Goal: Information Seeking & Learning: Learn about a topic

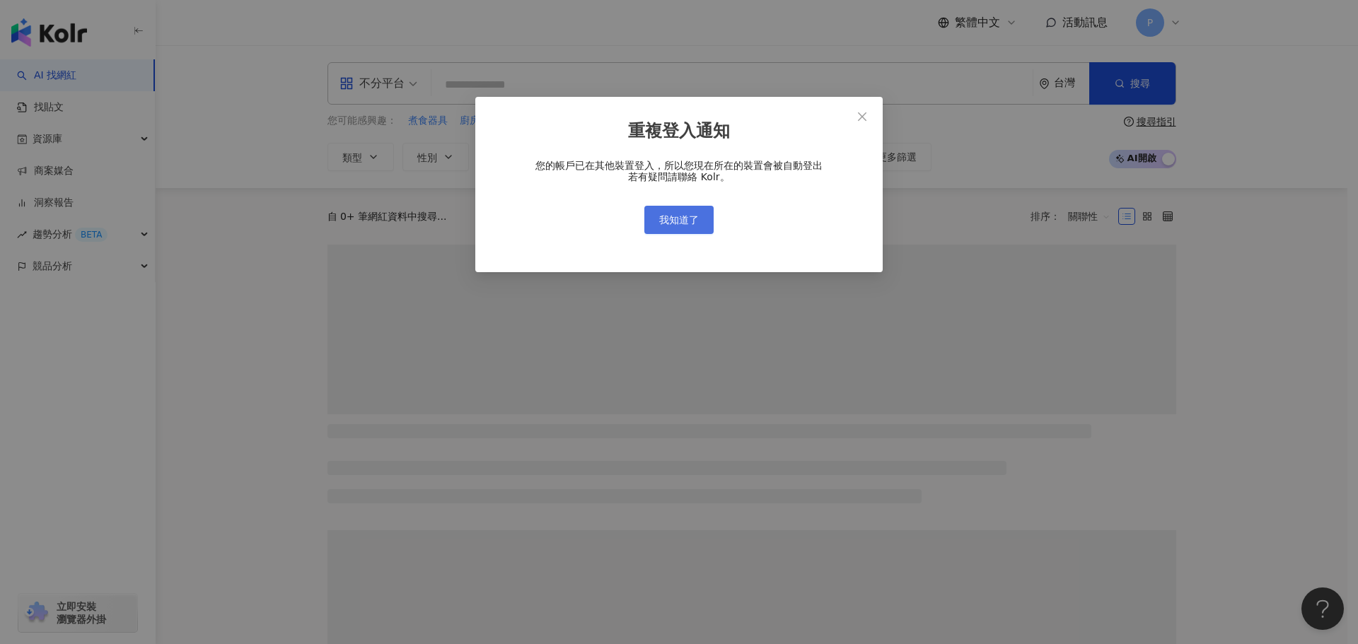
click at [685, 214] on span "我知道了" at bounding box center [679, 219] width 40 height 11
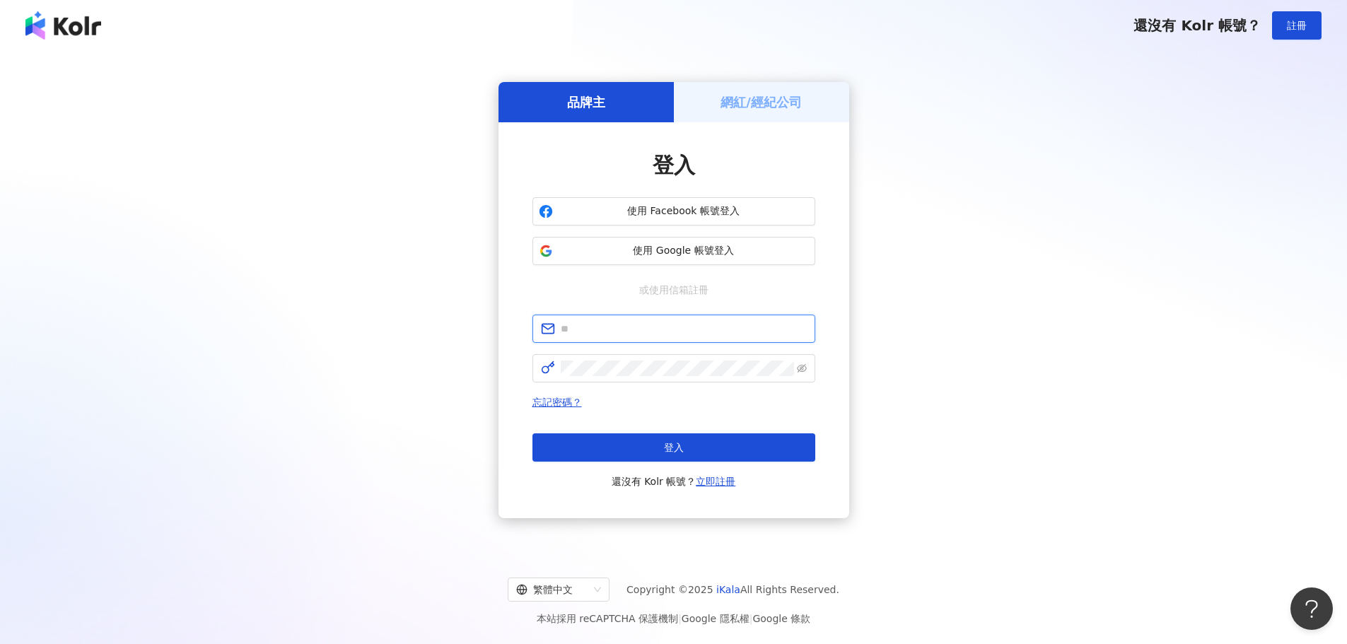
type input "**********"
click at [667, 442] on span "登入" at bounding box center [674, 447] width 20 height 11
type input "**********"
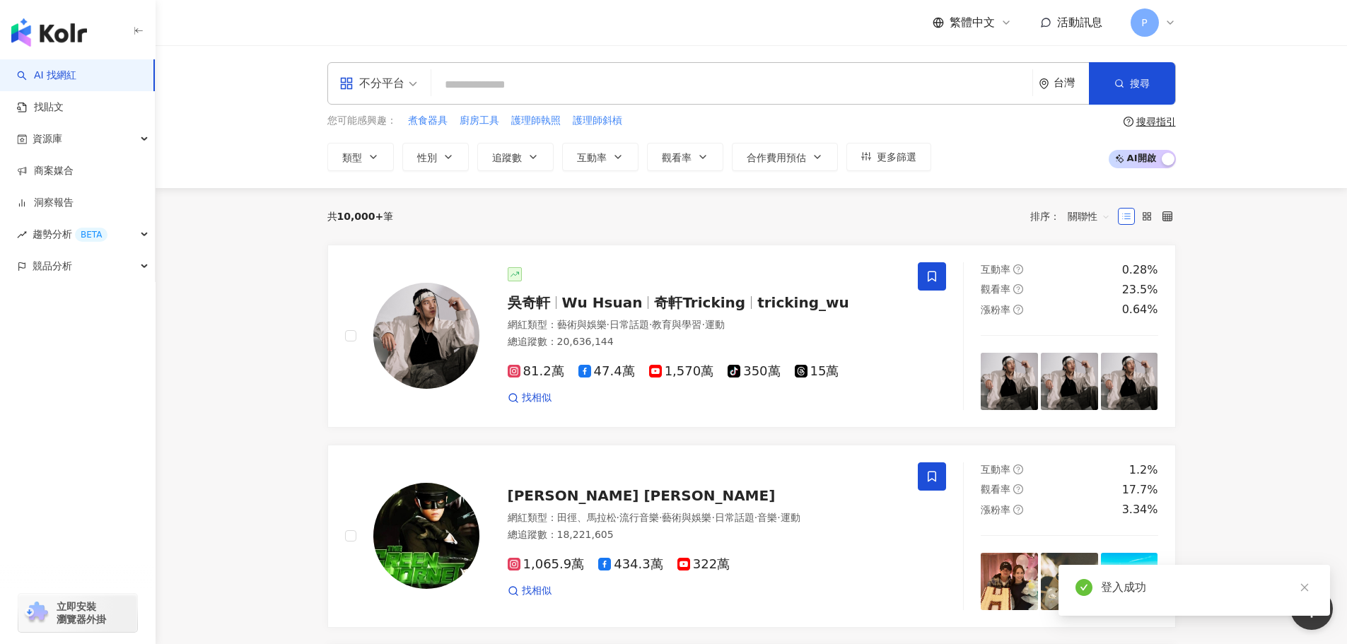
paste input "**********"
type input "**********"
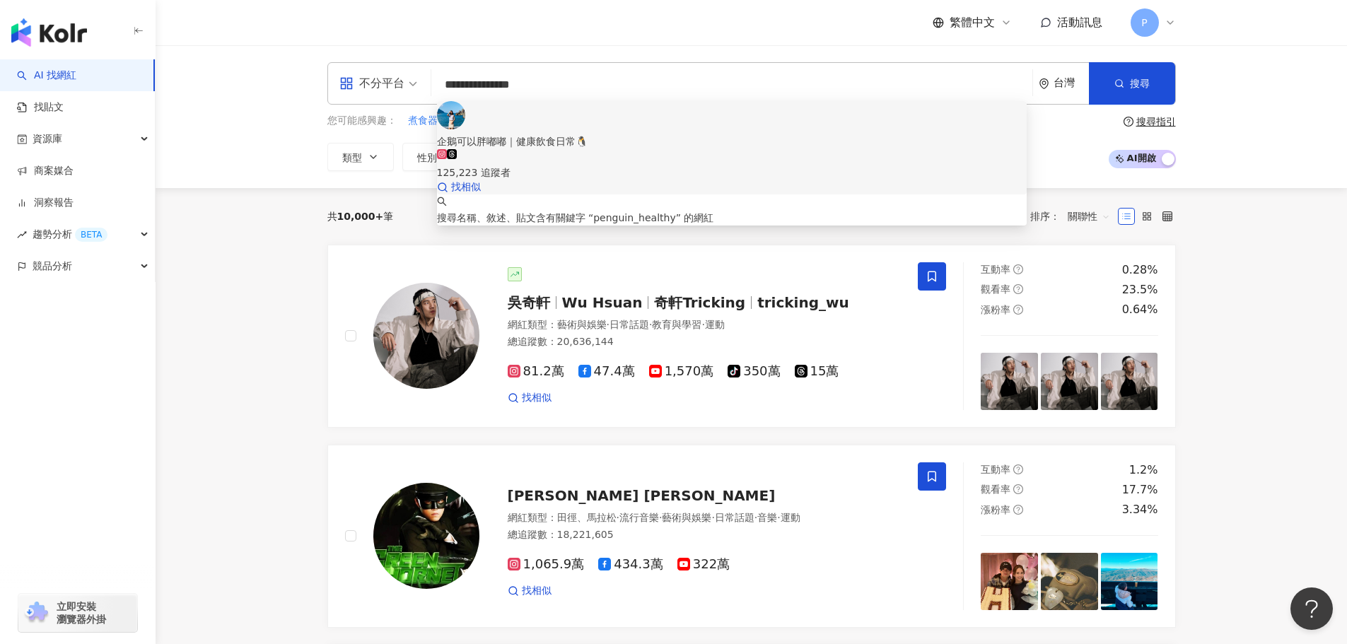
click at [657, 149] on div "125,223 追蹤者" at bounding box center [732, 164] width 590 height 31
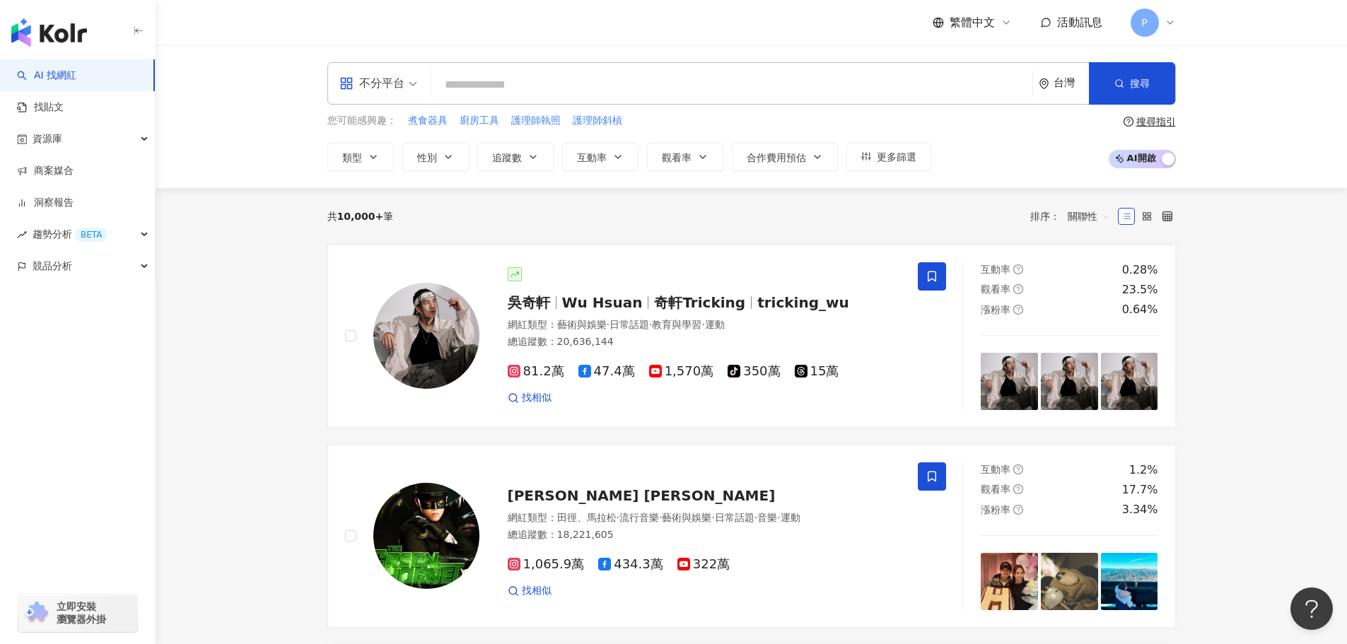
click at [702, 86] on input "search" at bounding box center [732, 84] width 590 height 27
paste input "**********"
type input "**********"
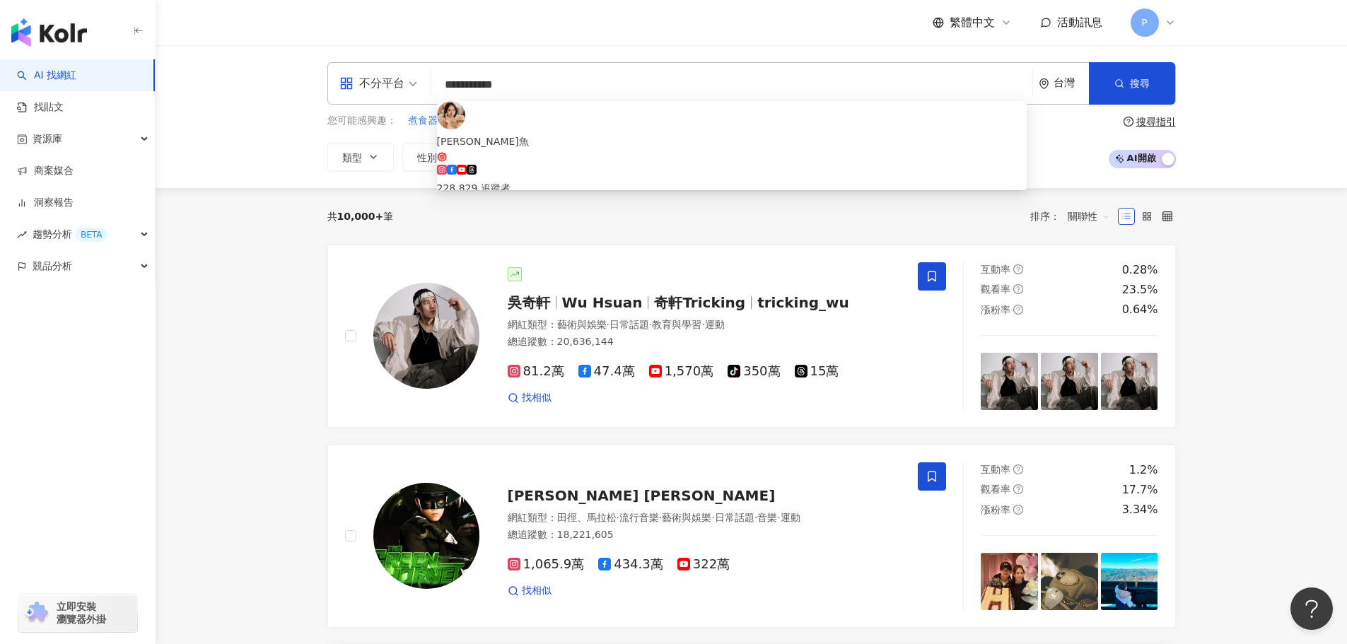
click at [785, 134] on span "桑潔魚" at bounding box center [732, 148] width 590 height 29
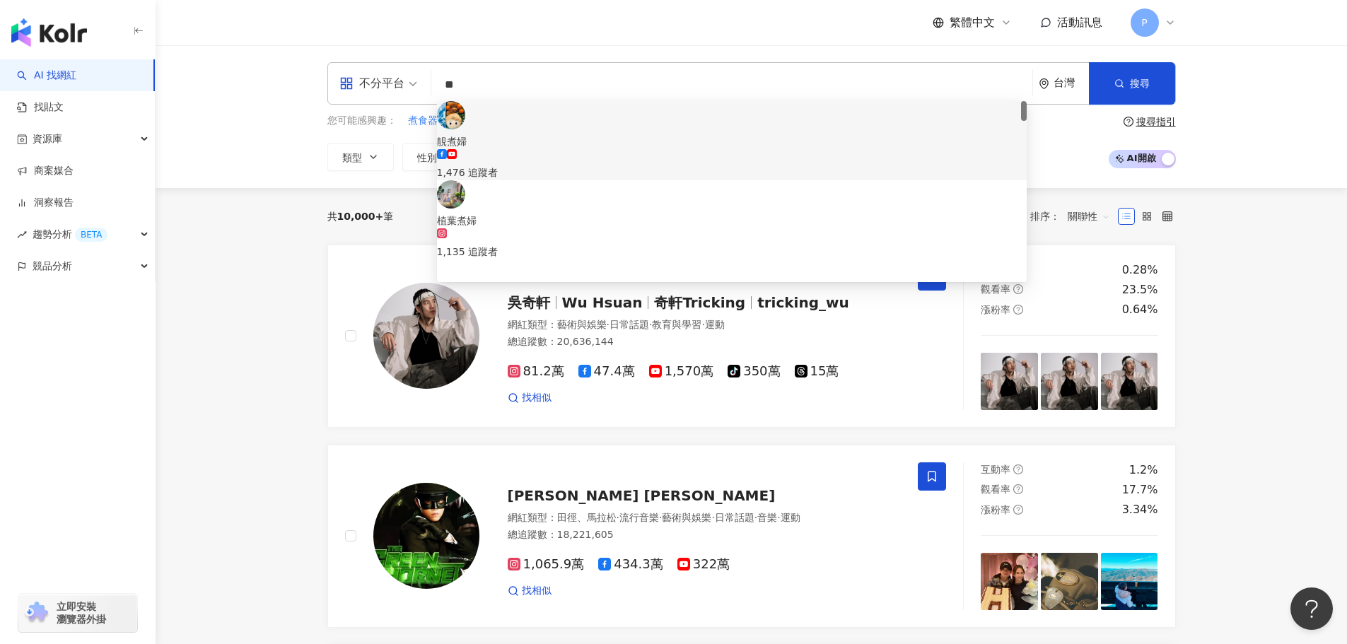
type input "*"
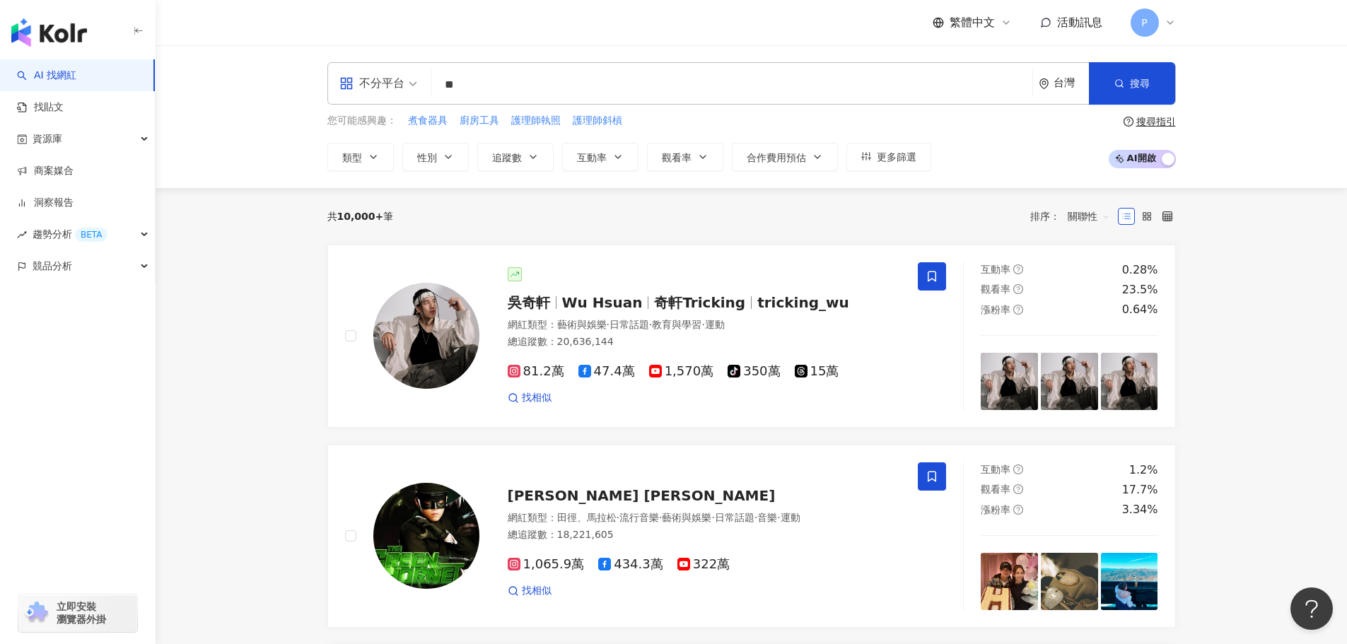
type input "**"
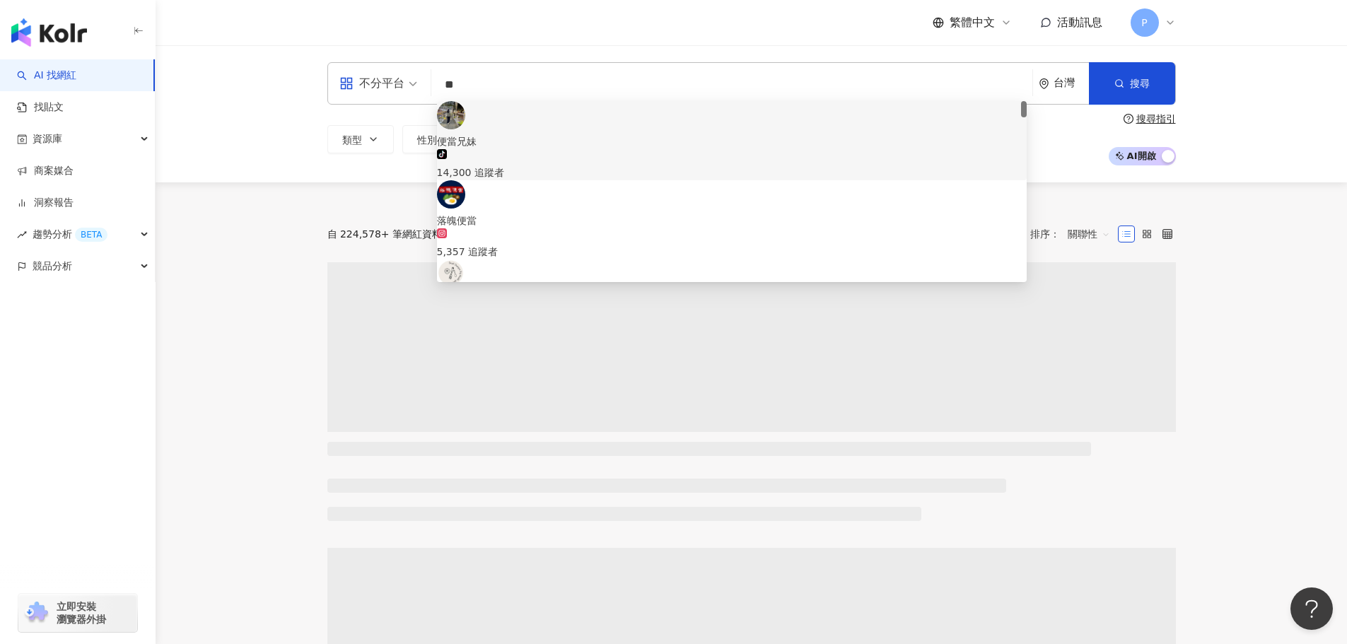
scroll to position [141, 0]
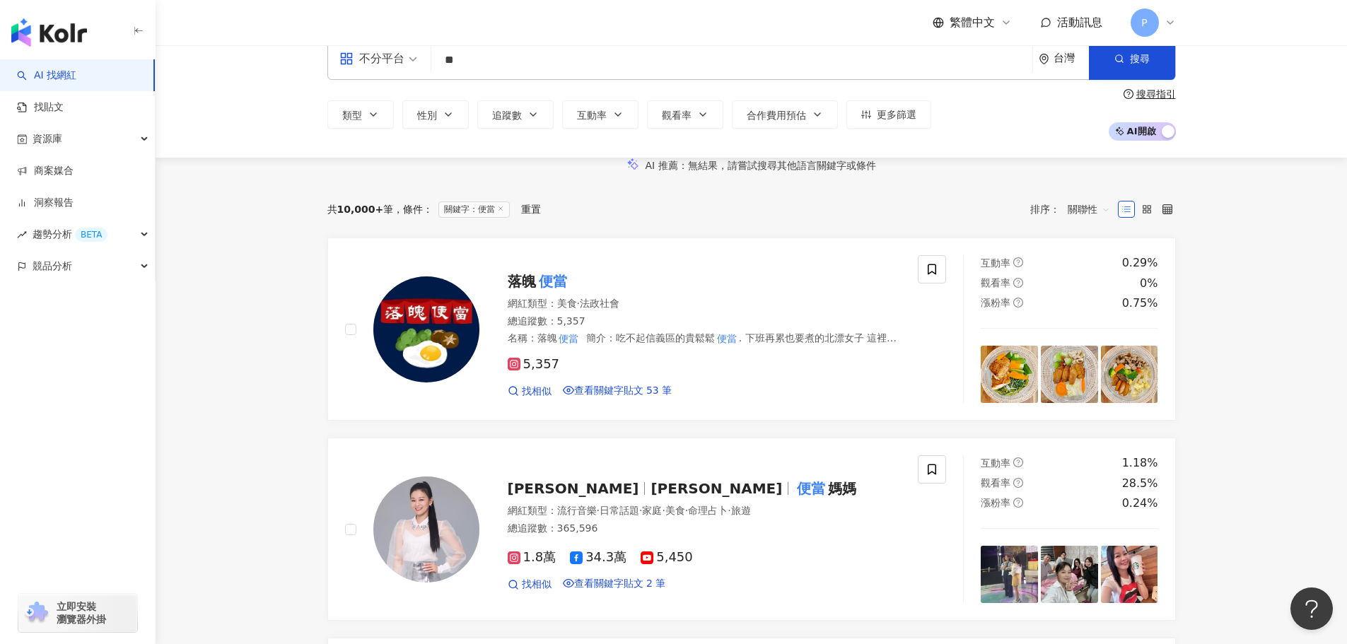
scroll to position [0, 0]
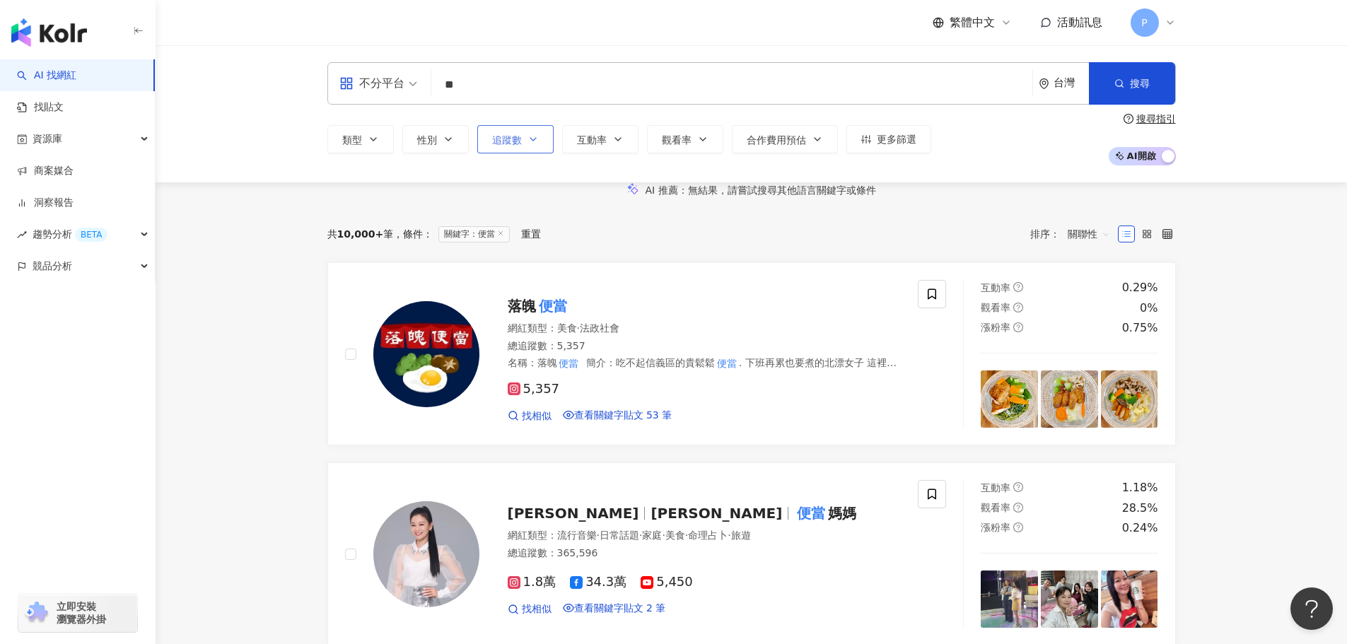
click at [496, 147] on button "追蹤數" at bounding box center [515, 139] width 76 height 28
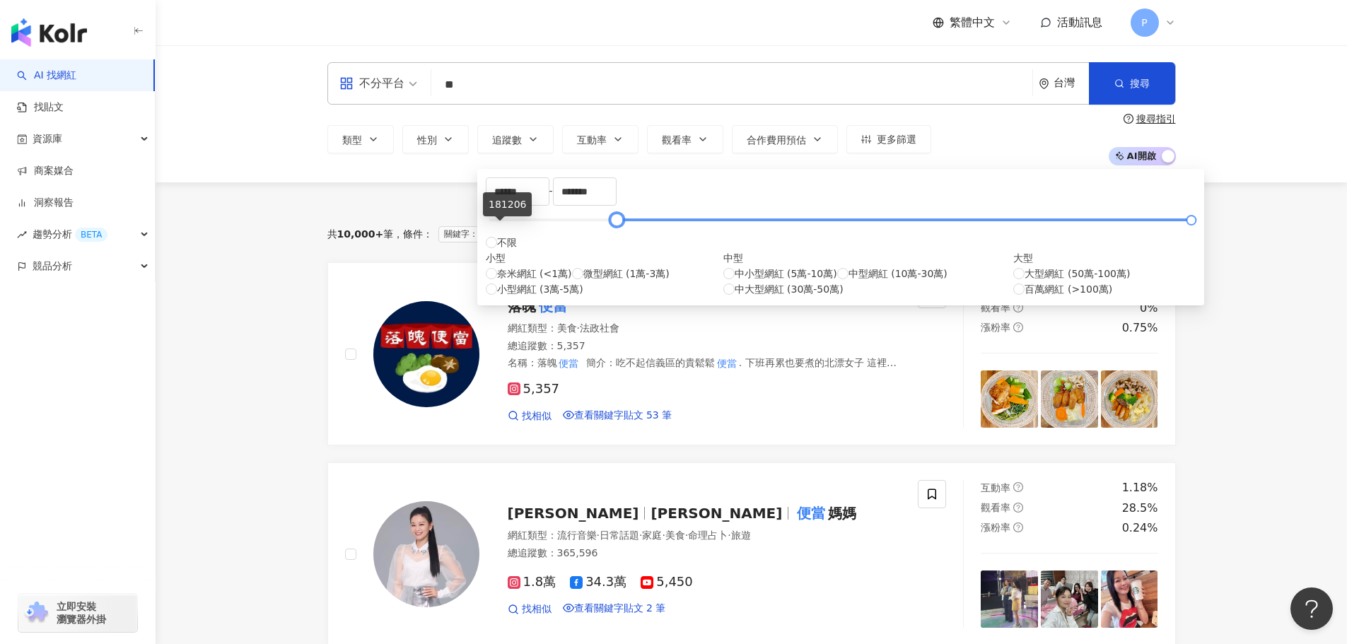
drag, startPoint x: 494, startPoint y: 226, endPoint x: 606, endPoint y: 226, distance: 112.4
click at [612, 224] on div at bounding box center [616, 220] width 8 height 8
drag, startPoint x: 606, startPoint y: 226, endPoint x: 697, endPoint y: 225, distance: 91.2
click at [876, 224] on div at bounding box center [880, 220] width 8 height 8
click at [735, 281] on span "中小型網紅 (5萬-10萬)" at bounding box center [786, 274] width 103 height 16
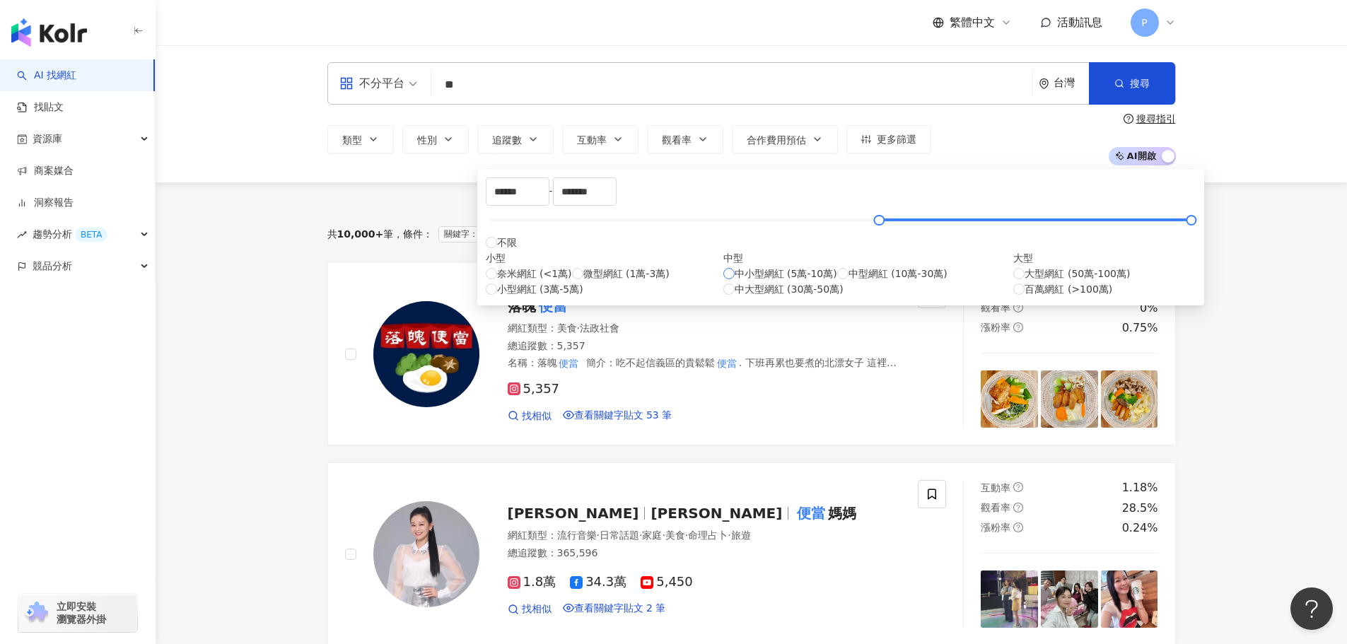
type input "*****"
click at [616, 197] on input "*****" at bounding box center [585, 191] width 62 height 27
type input "******"
drag, startPoint x: 537, startPoint y: 226, endPoint x: 568, endPoint y: 227, distance: 30.4
click at [614, 224] on div at bounding box center [618, 220] width 8 height 8
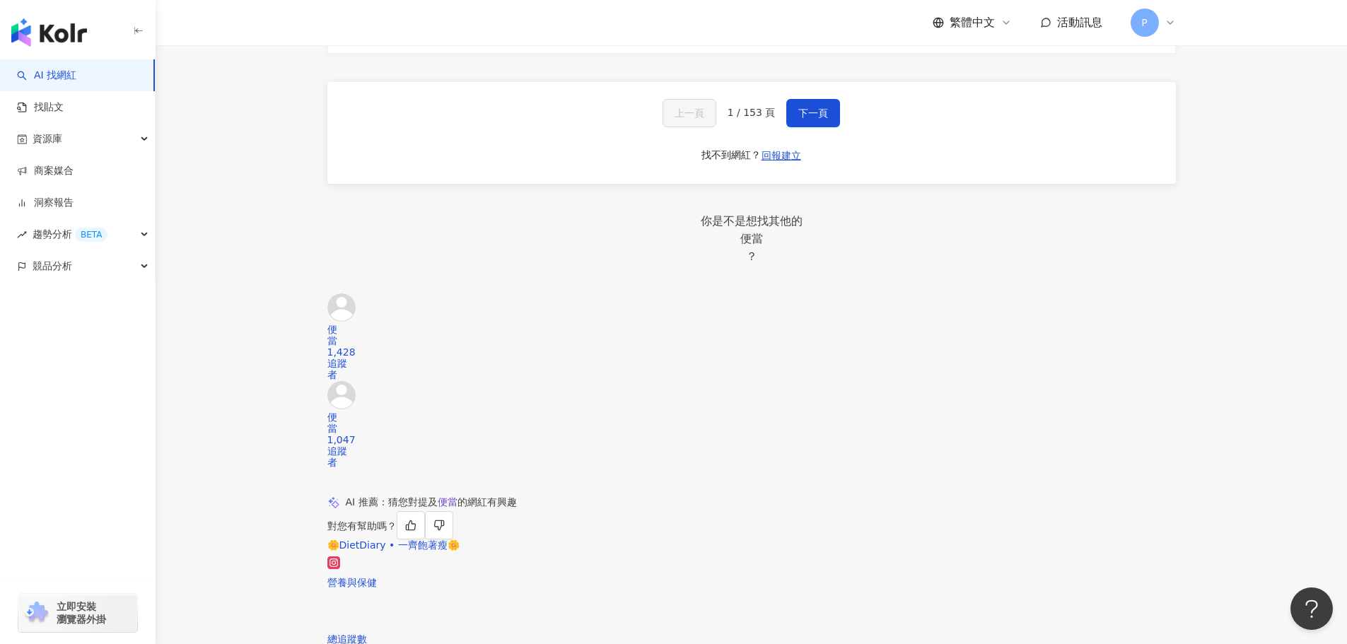
scroll to position [2475, 0]
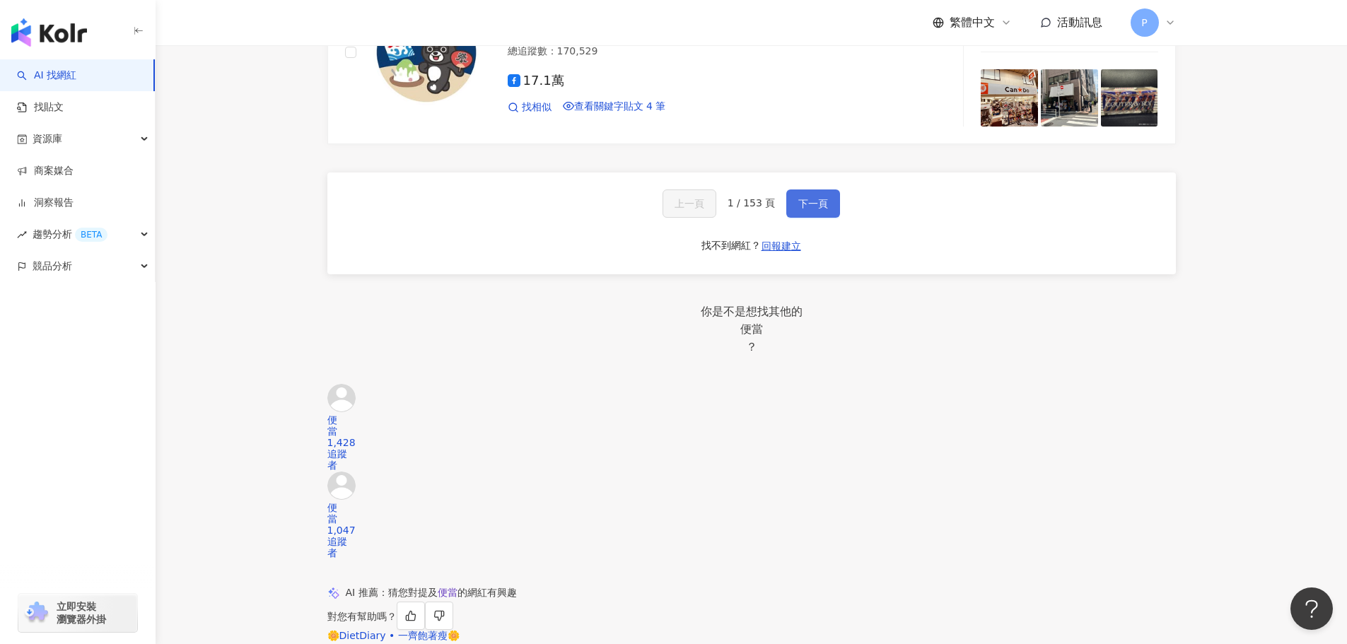
click at [798, 209] on span "下一頁" at bounding box center [813, 203] width 30 height 11
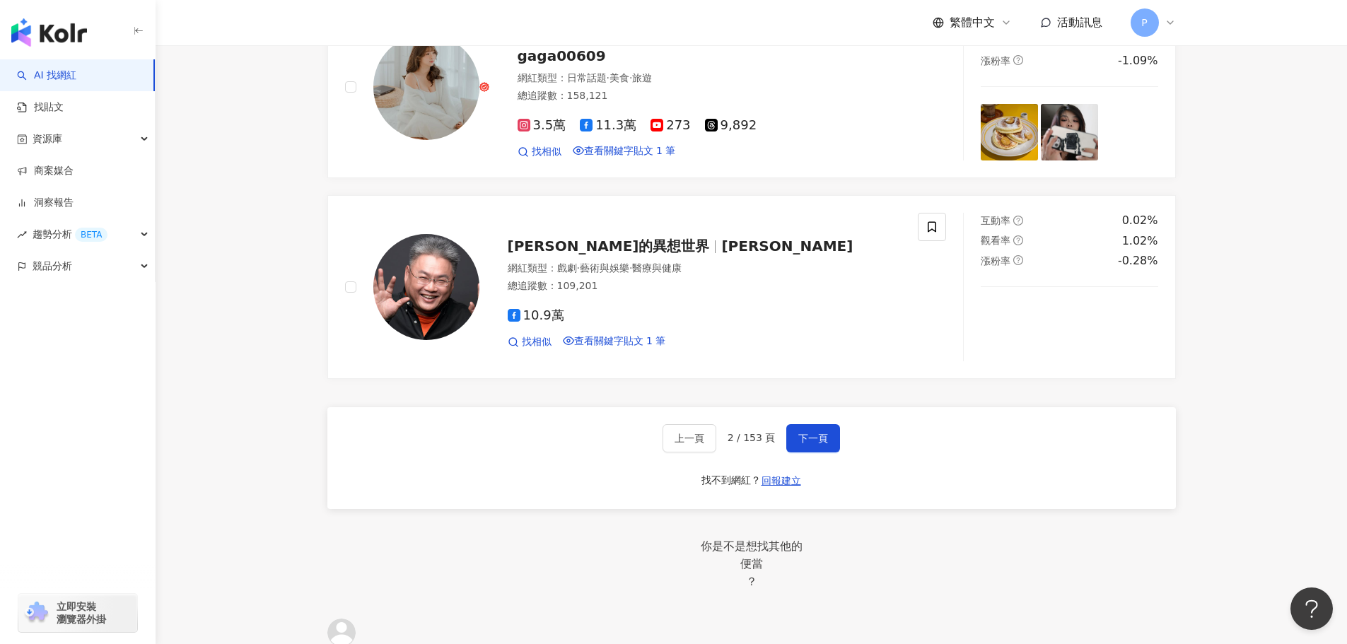
scroll to position [2263, 0]
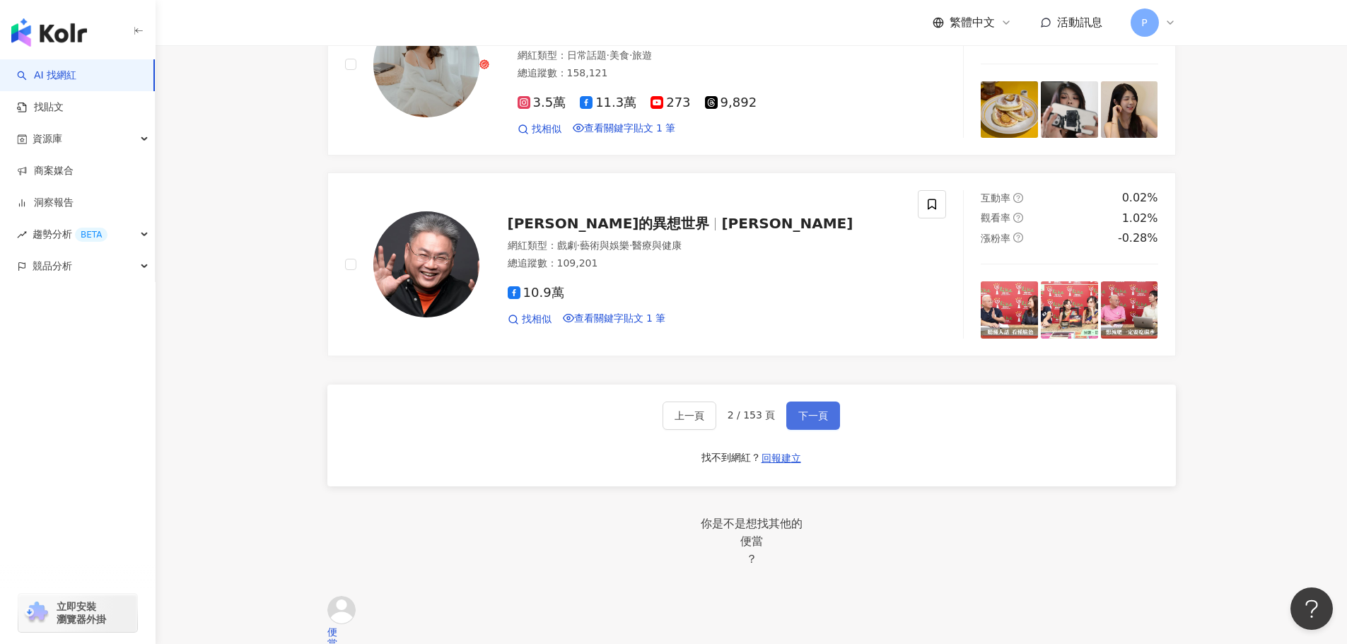
click at [817, 421] on span "下一頁" at bounding box center [813, 415] width 30 height 11
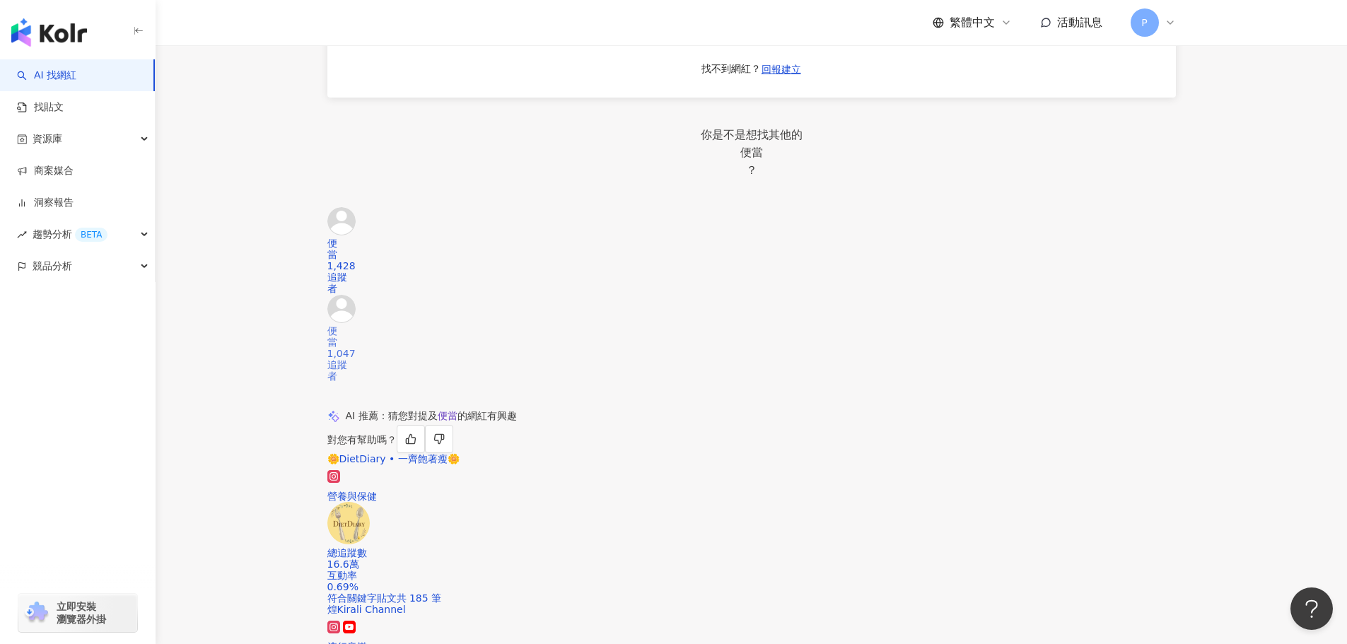
scroll to position [2637, 0]
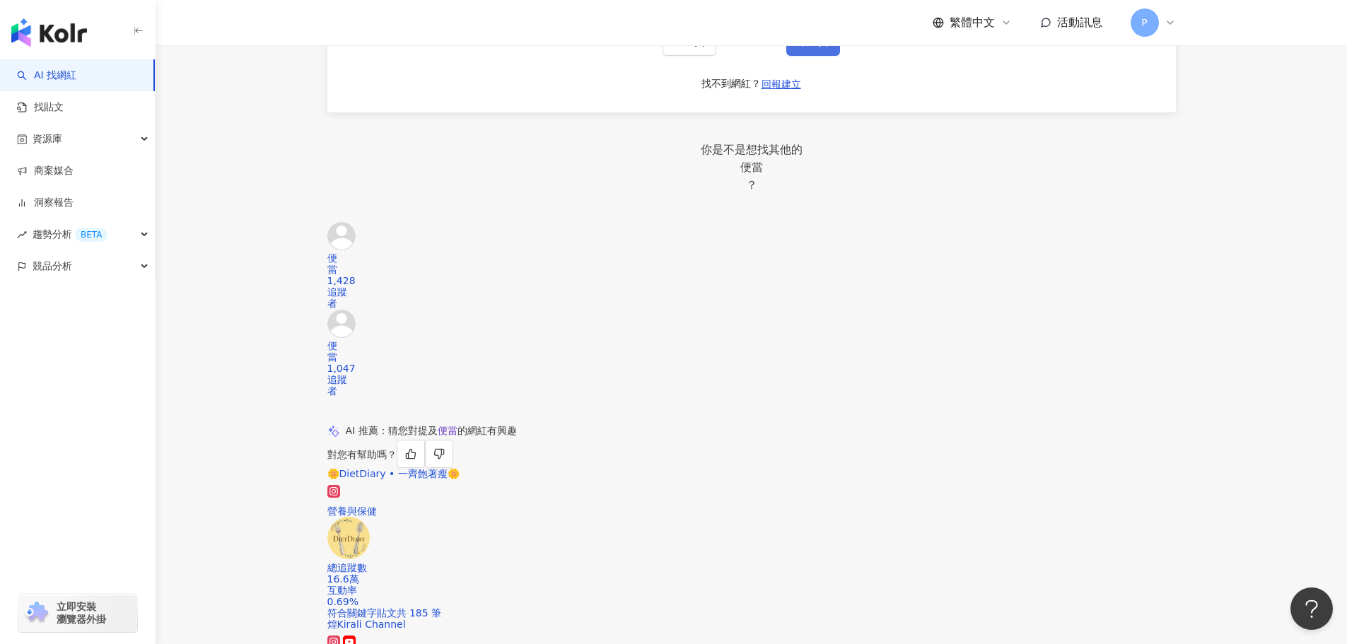
click at [806, 47] on span "下一頁" at bounding box center [813, 41] width 30 height 11
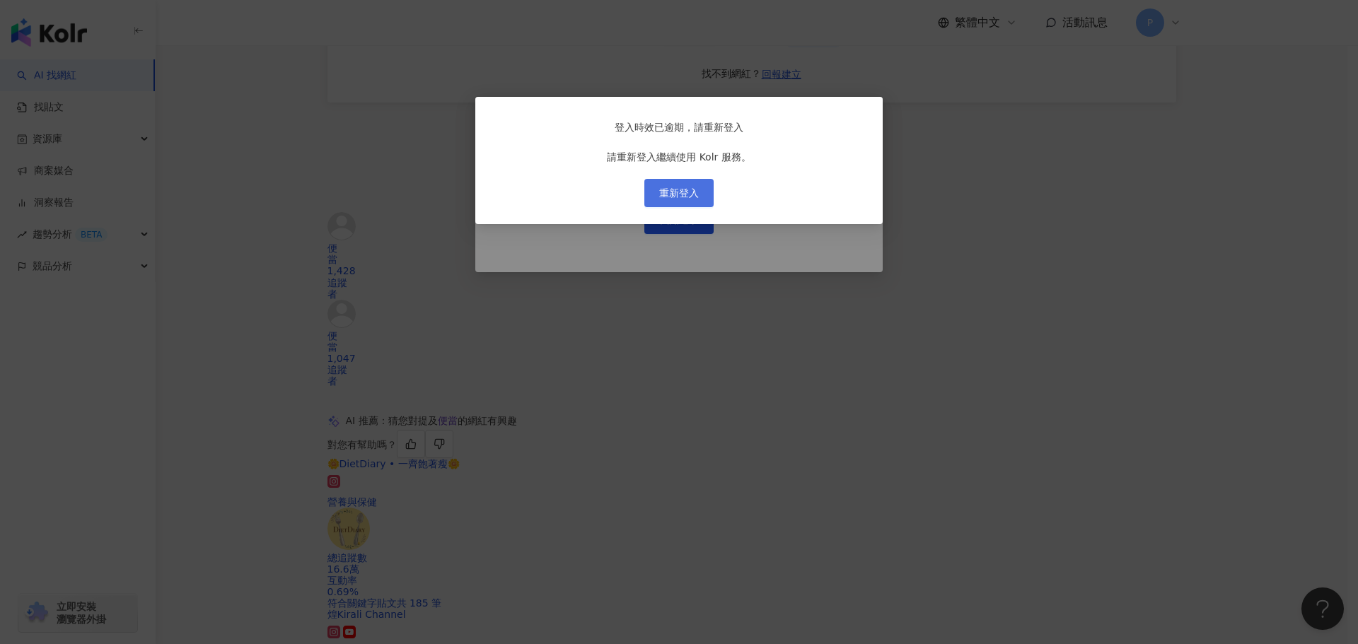
click at [700, 207] on button "重新登入" at bounding box center [678, 193] width 69 height 28
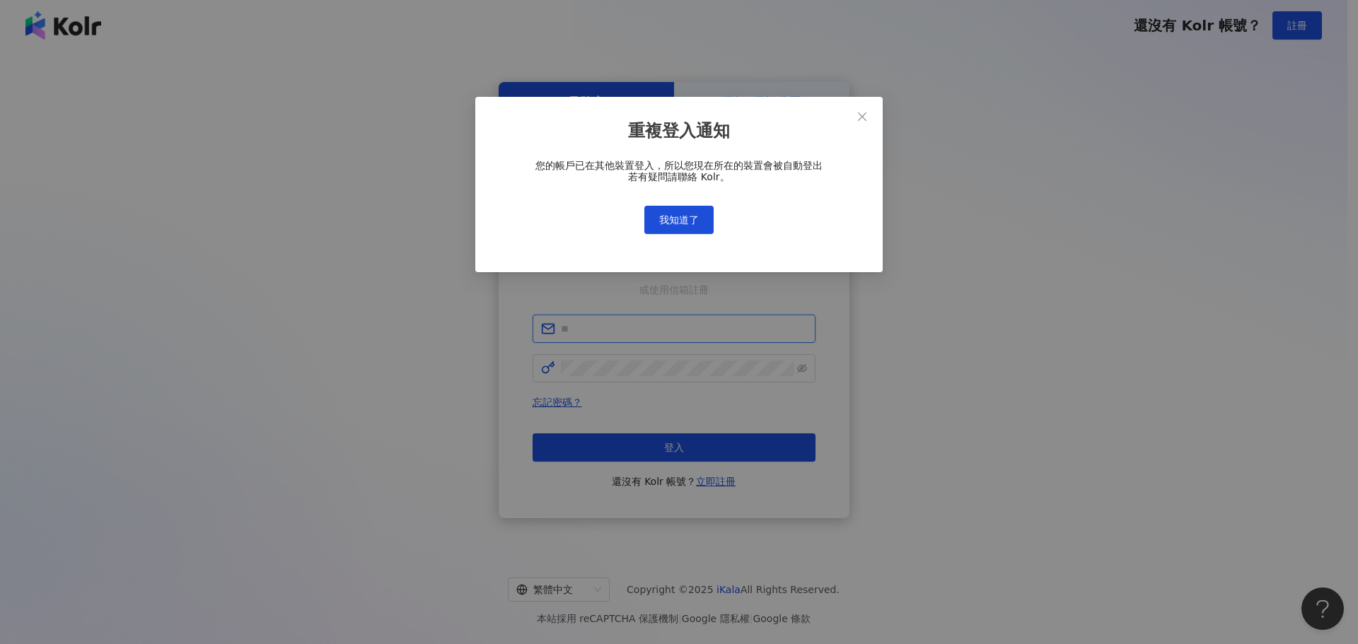
type input "**********"
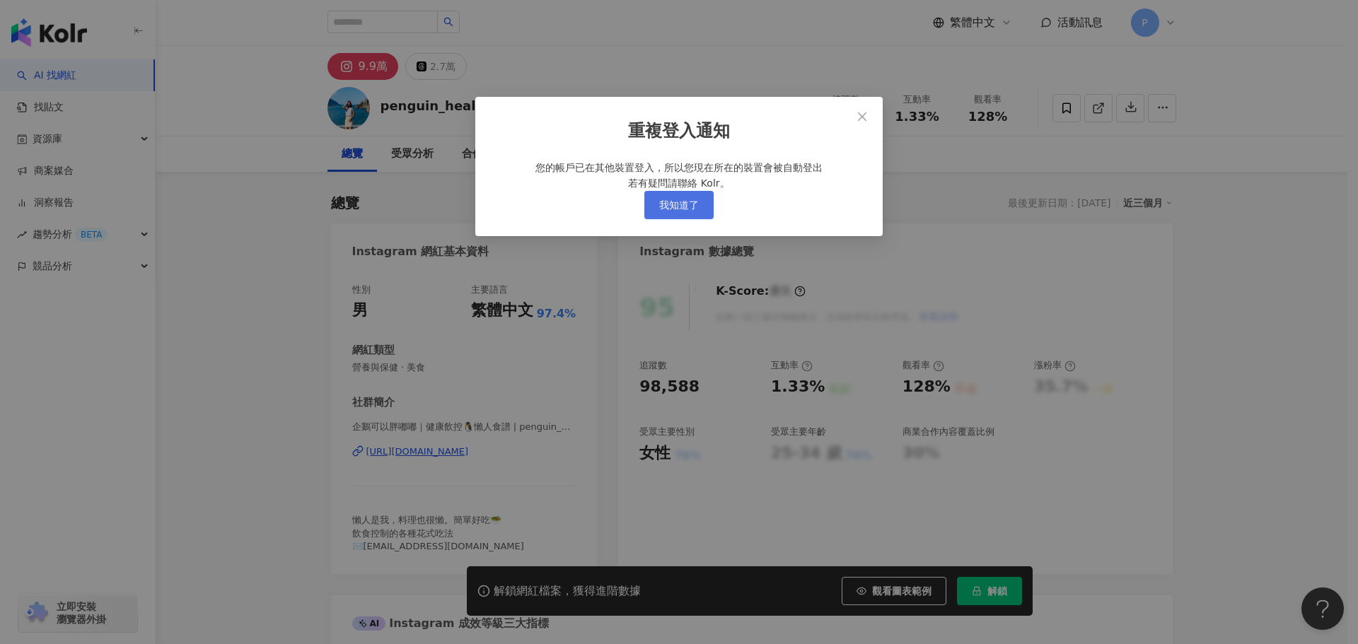
click at [680, 211] on span "我知道了" at bounding box center [679, 204] width 40 height 11
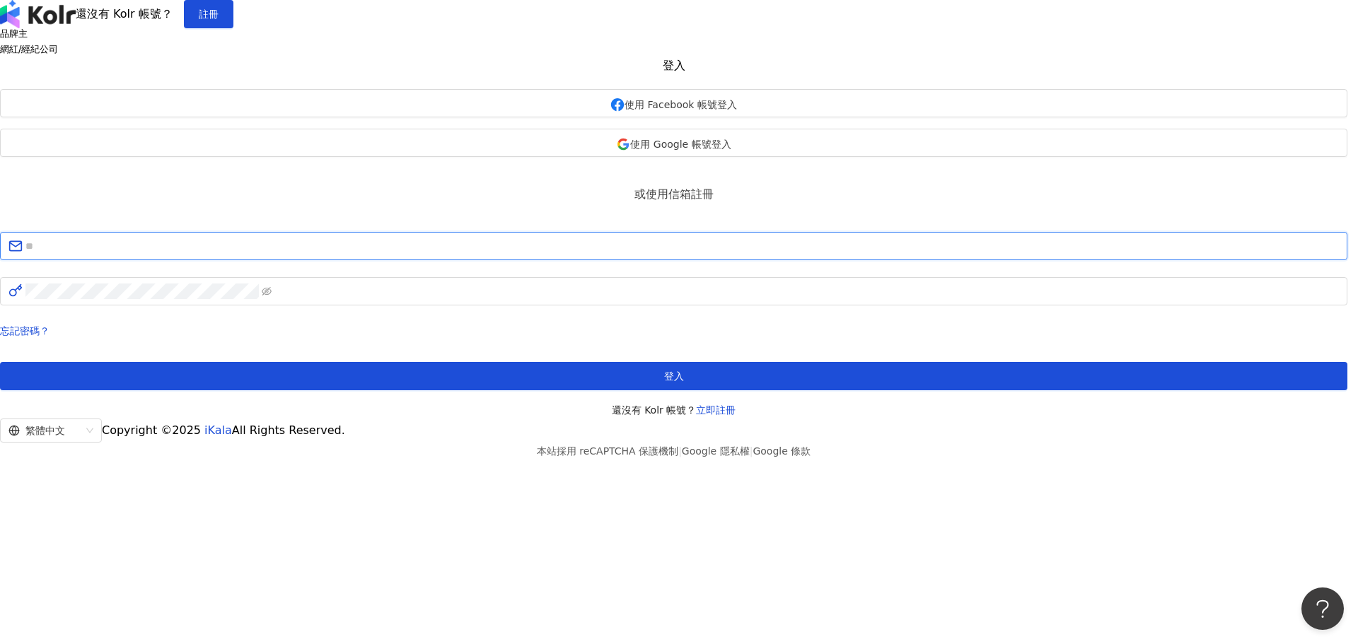
type input "**********"
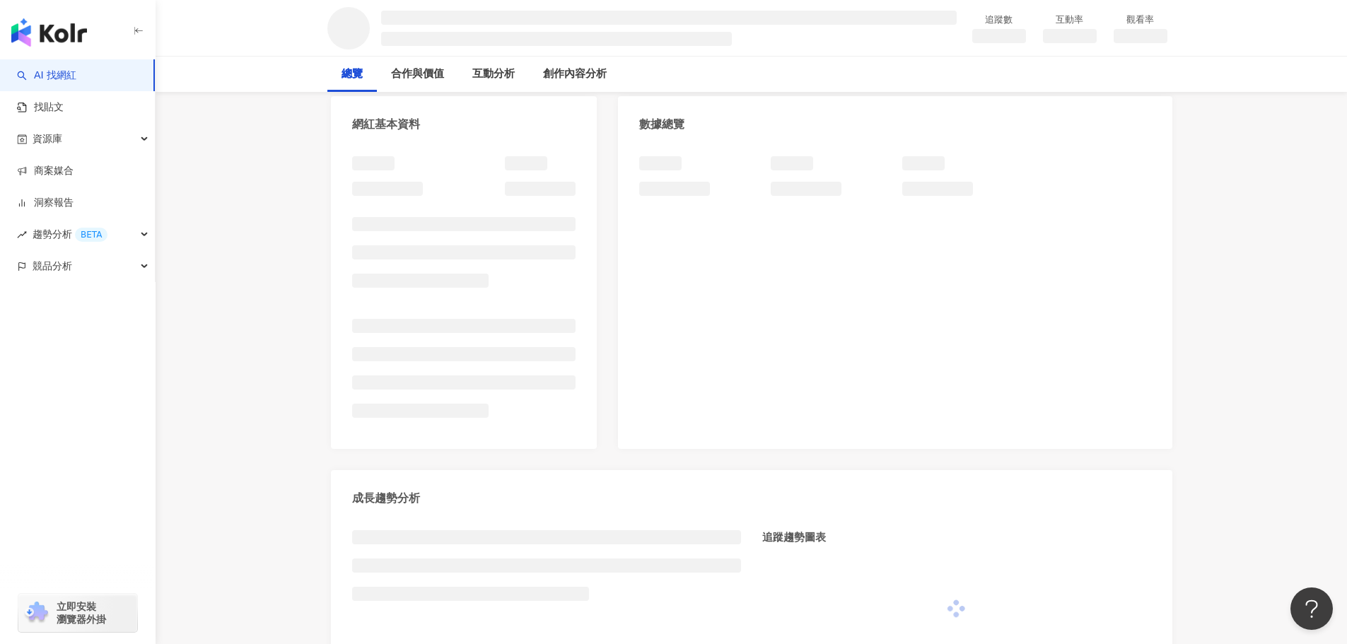
scroll to position [212, 0]
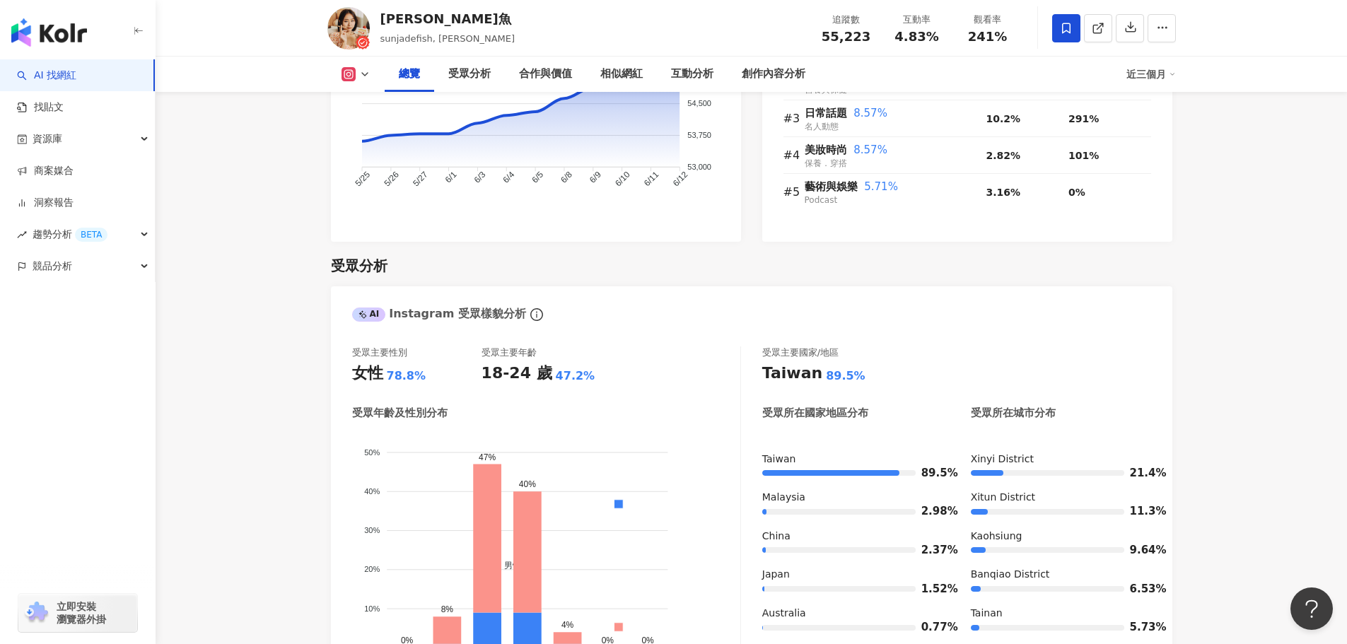
scroll to position [1202, 0]
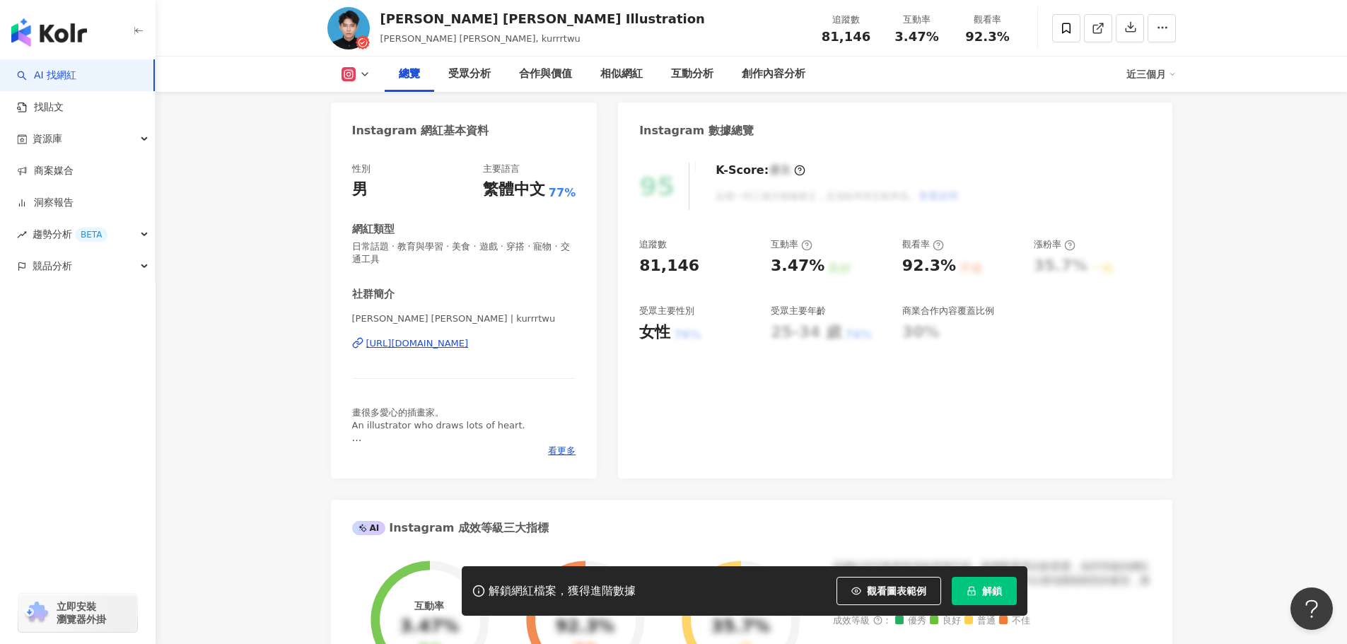
scroll to position [141, 0]
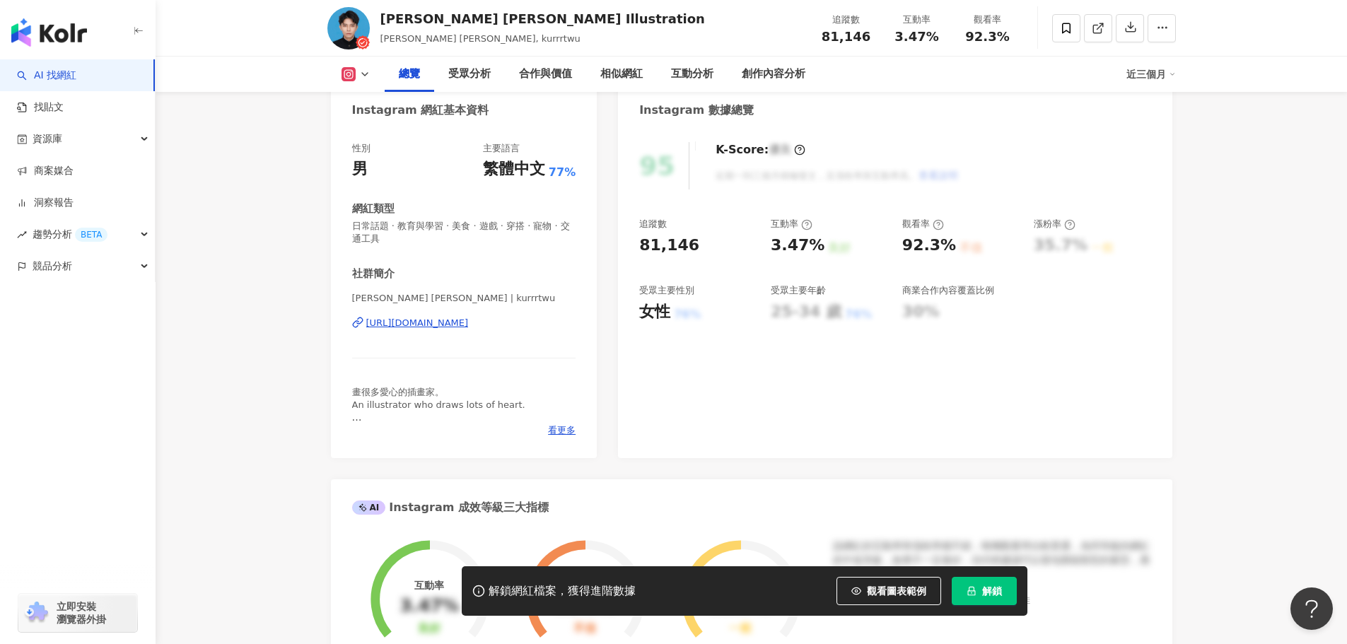
click at [469, 325] on div "https://www.instagram.com/kurrrtwu/" at bounding box center [417, 323] width 103 height 13
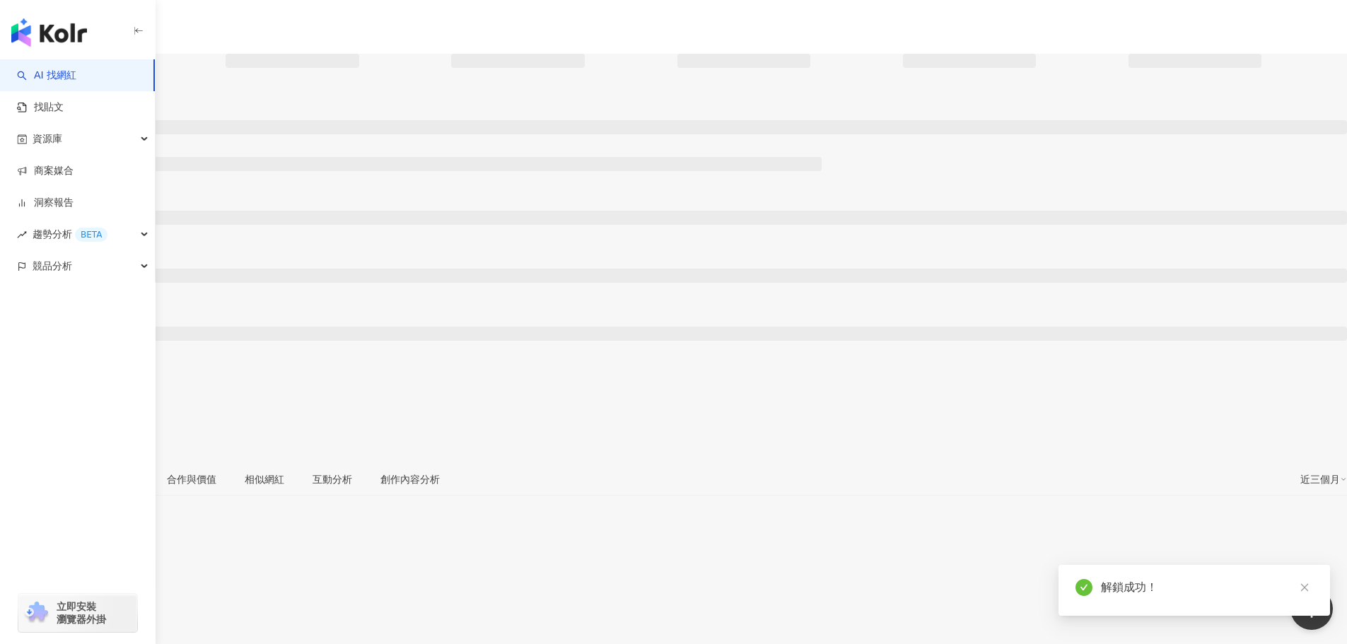
scroll to position [283, 0]
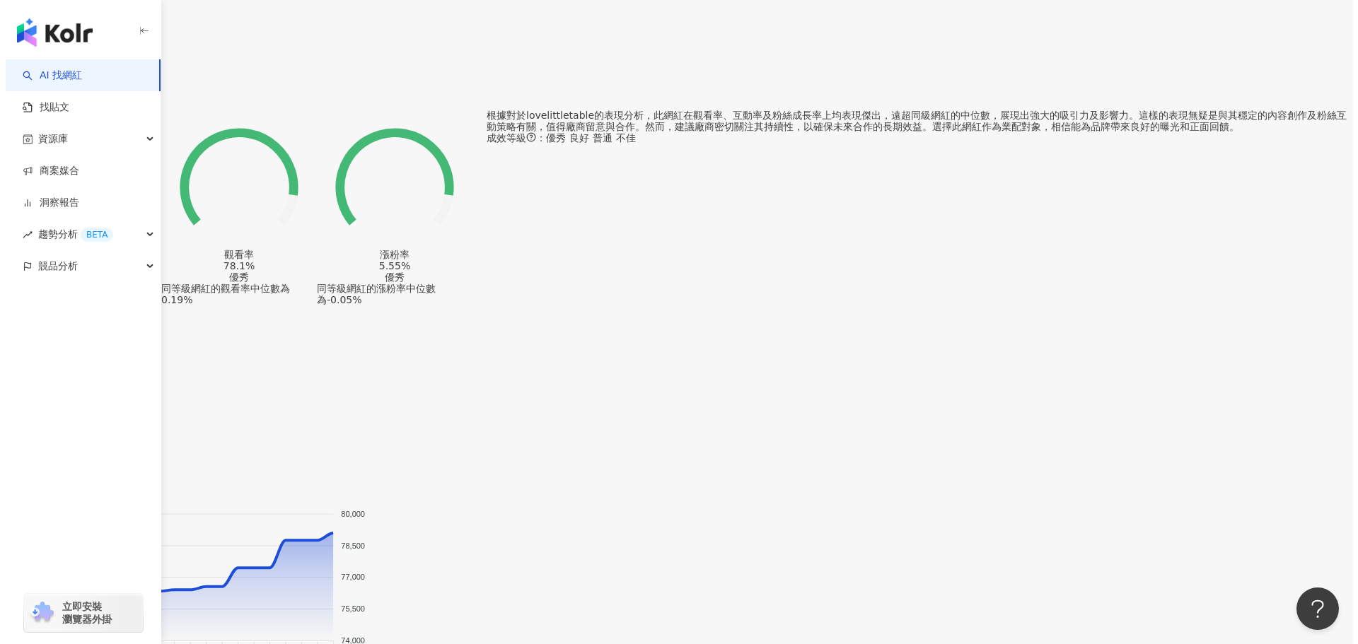
scroll to position [1202, 0]
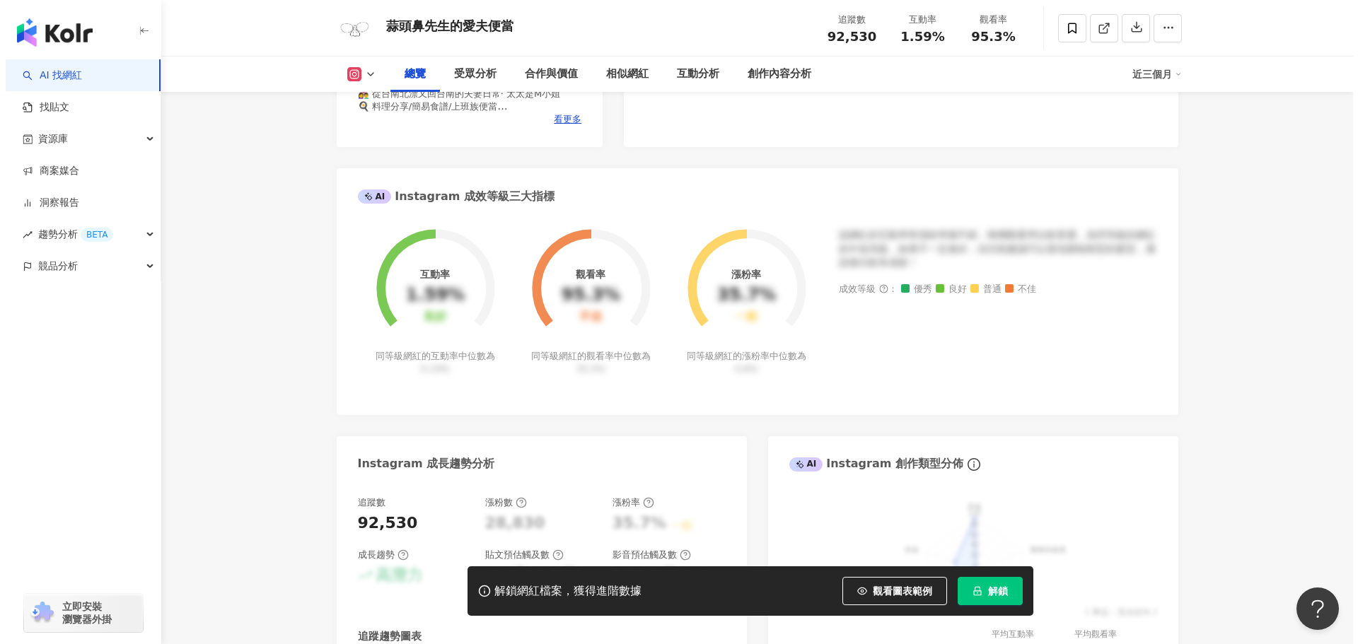
scroll to position [141, 0]
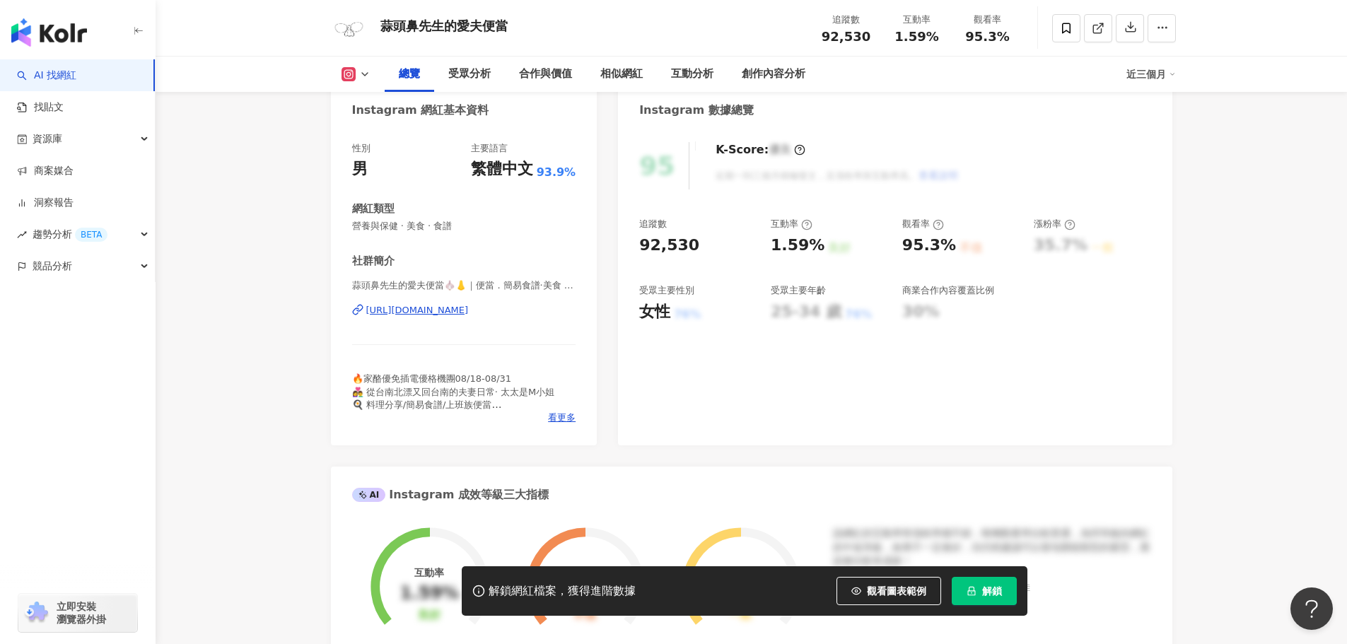
click at [469, 312] on div "https://www.instagram.com/garlicnose_cooking/" at bounding box center [417, 310] width 103 height 13
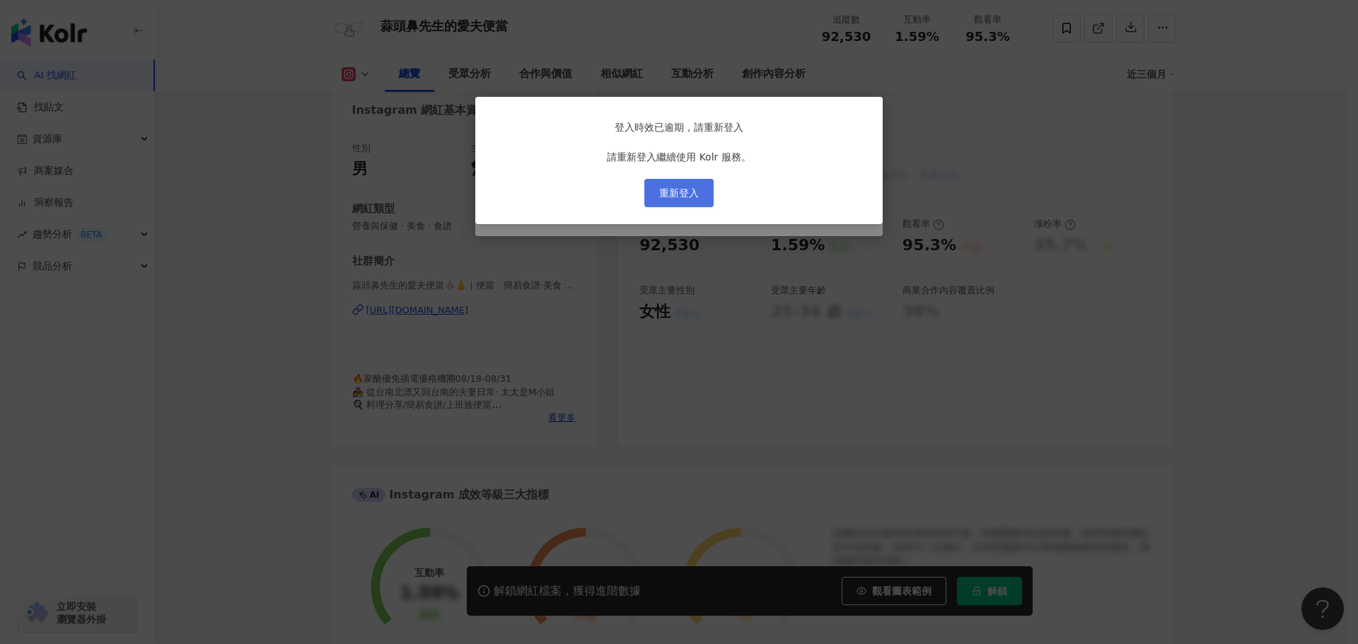
click at [675, 207] on button "重新登入" at bounding box center [678, 193] width 69 height 28
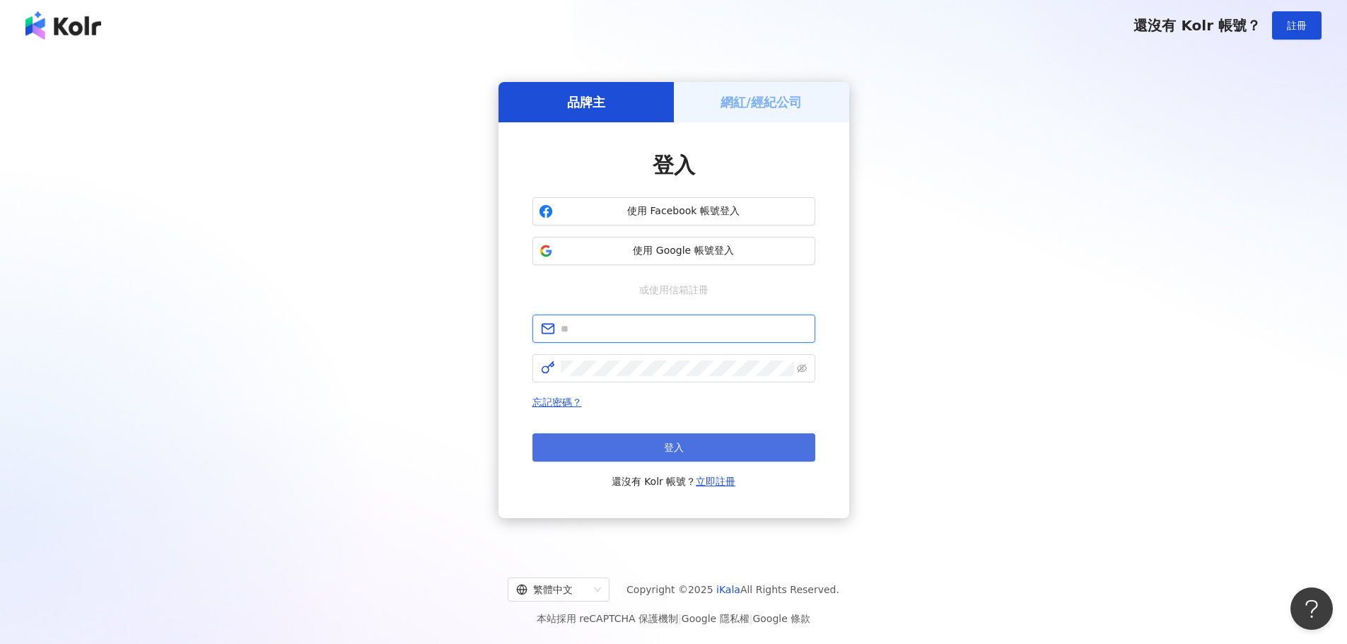
type input "**********"
click at [653, 452] on button "登入" at bounding box center [674, 448] width 283 height 28
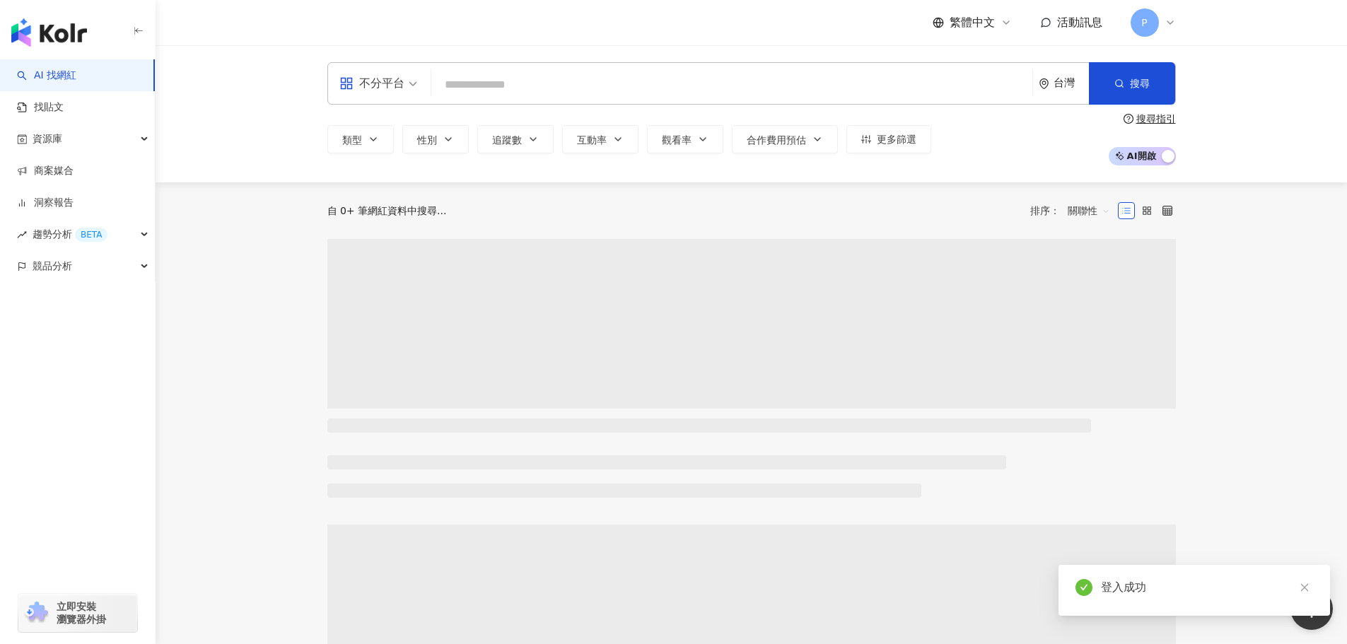
click at [731, 78] on input "search" at bounding box center [732, 84] width 590 height 27
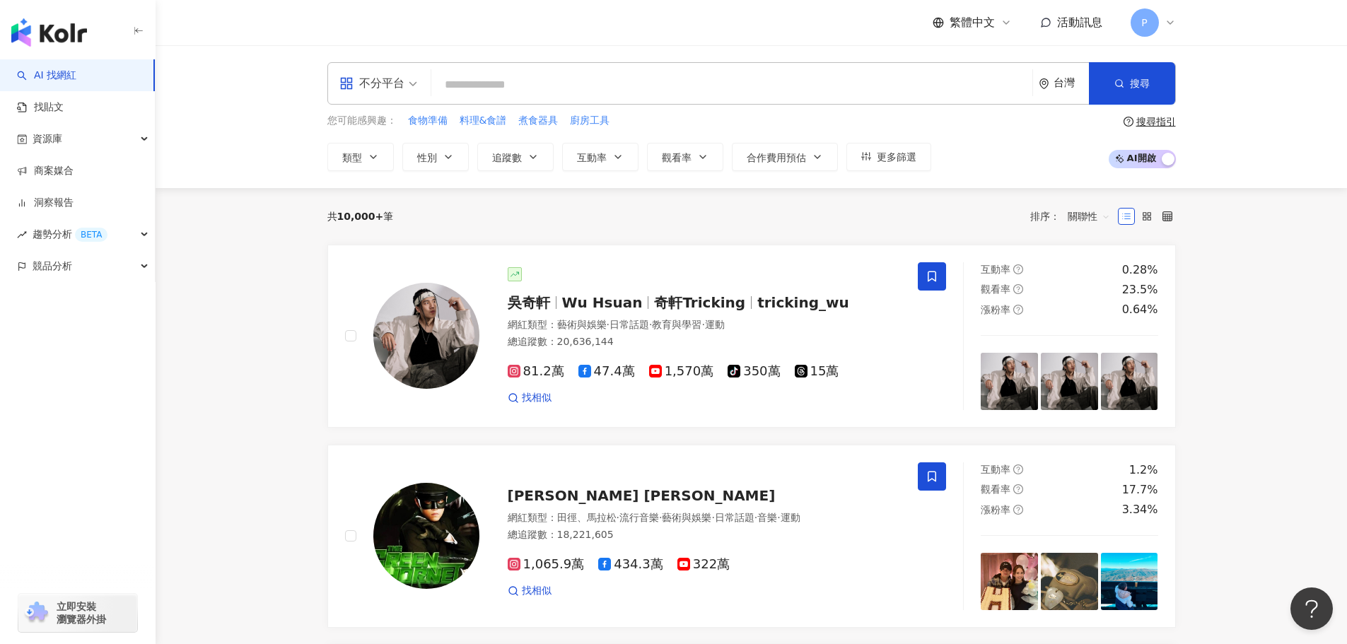
paste input "**********"
type input "**********"
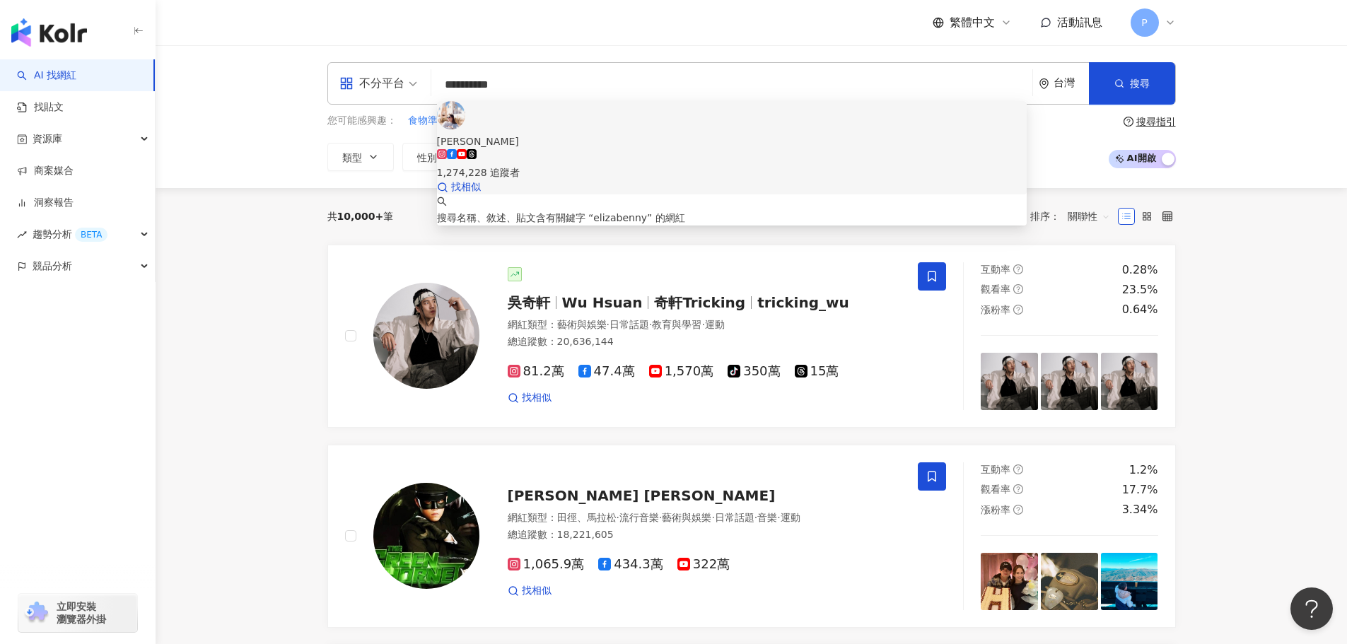
click at [666, 149] on div "1,274,228 追蹤者" at bounding box center [732, 164] width 590 height 31
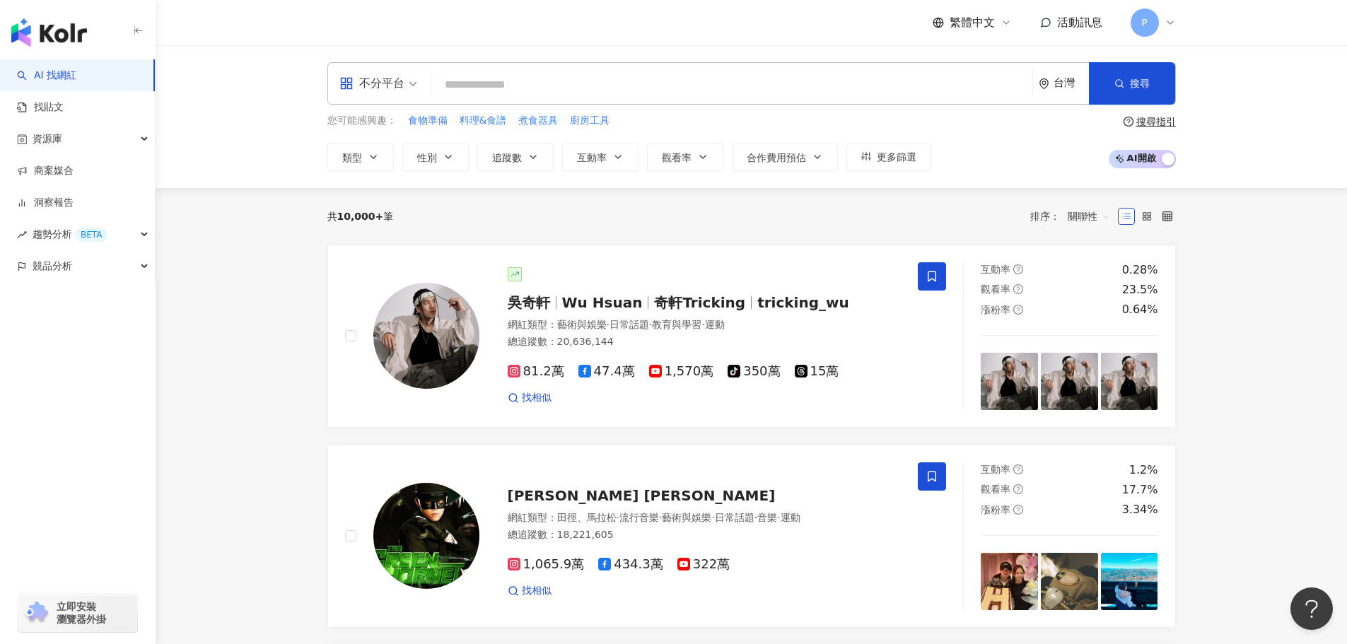
click at [603, 94] on input "search" at bounding box center [732, 84] width 590 height 27
paste input "**********"
type input "**********"
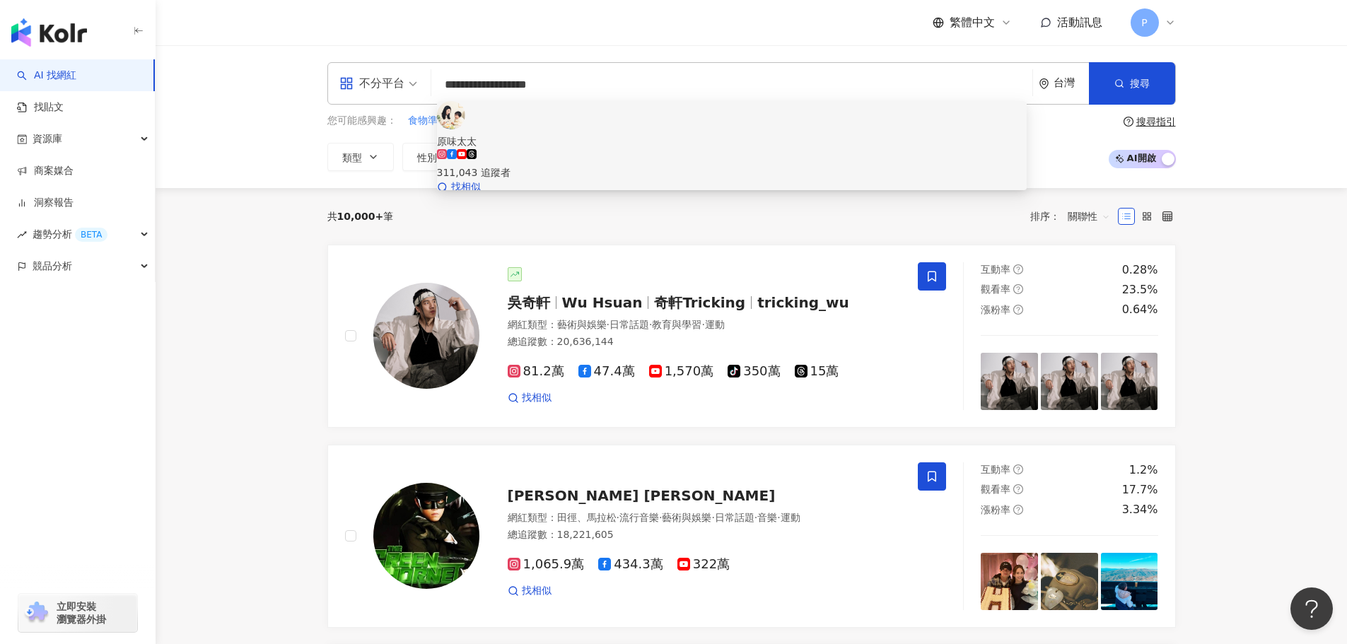
click at [777, 149] on div "311,043 追蹤者" at bounding box center [732, 164] width 590 height 31
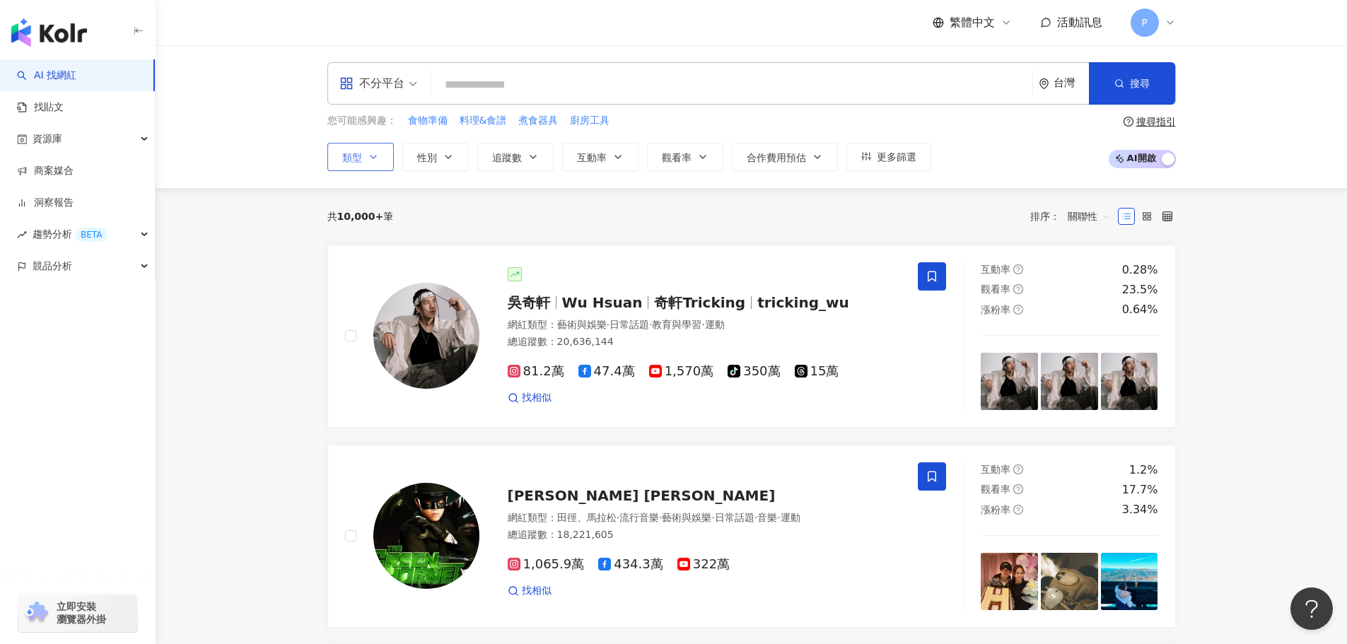
click at [380, 165] on button "類型" at bounding box center [360, 157] width 66 height 28
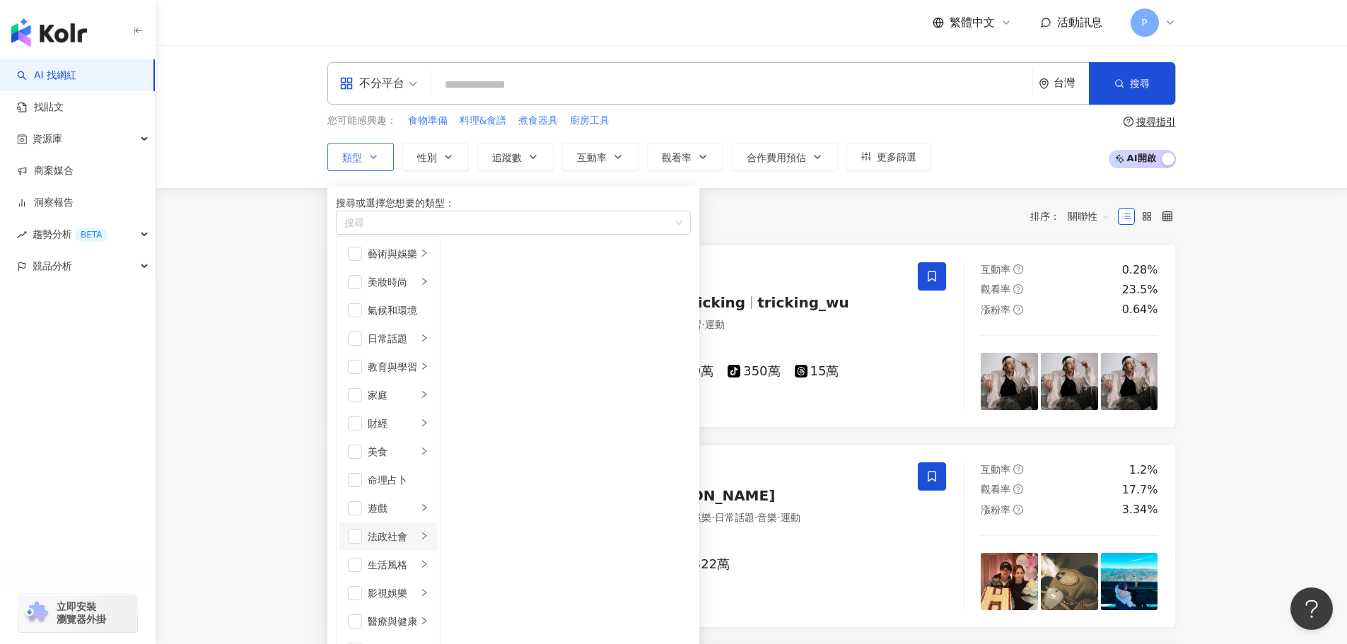
scroll to position [212, 0]
click at [370, 438] on li "美食" at bounding box center [388, 452] width 98 height 28
click at [466, 318] on span "button" at bounding box center [459, 310] width 14 height 14
click at [516, 353] on li "麵類" at bounding box center [479, 339] width 73 height 28
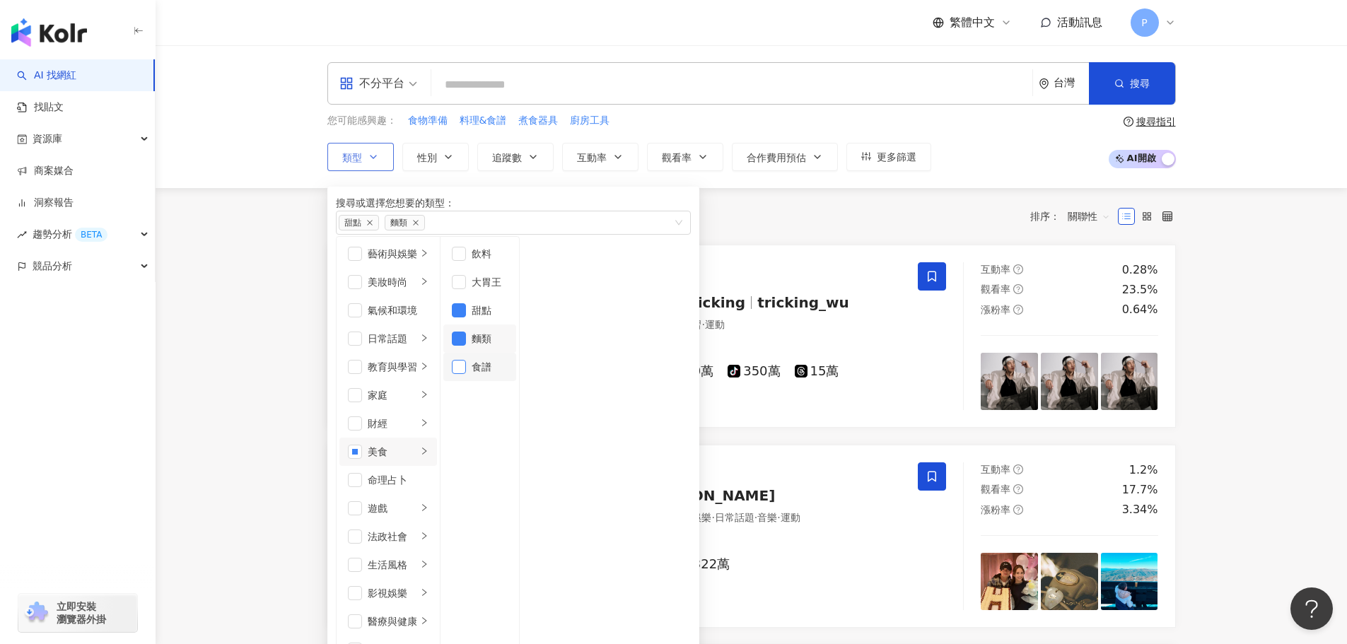
click at [466, 374] on span "button" at bounding box center [459, 367] width 14 height 14
click at [410, 409] on li "家庭" at bounding box center [388, 395] width 98 height 28
click at [466, 289] on span "button" at bounding box center [459, 282] width 14 height 14
click at [516, 268] on li "母嬰" at bounding box center [479, 254] width 73 height 28
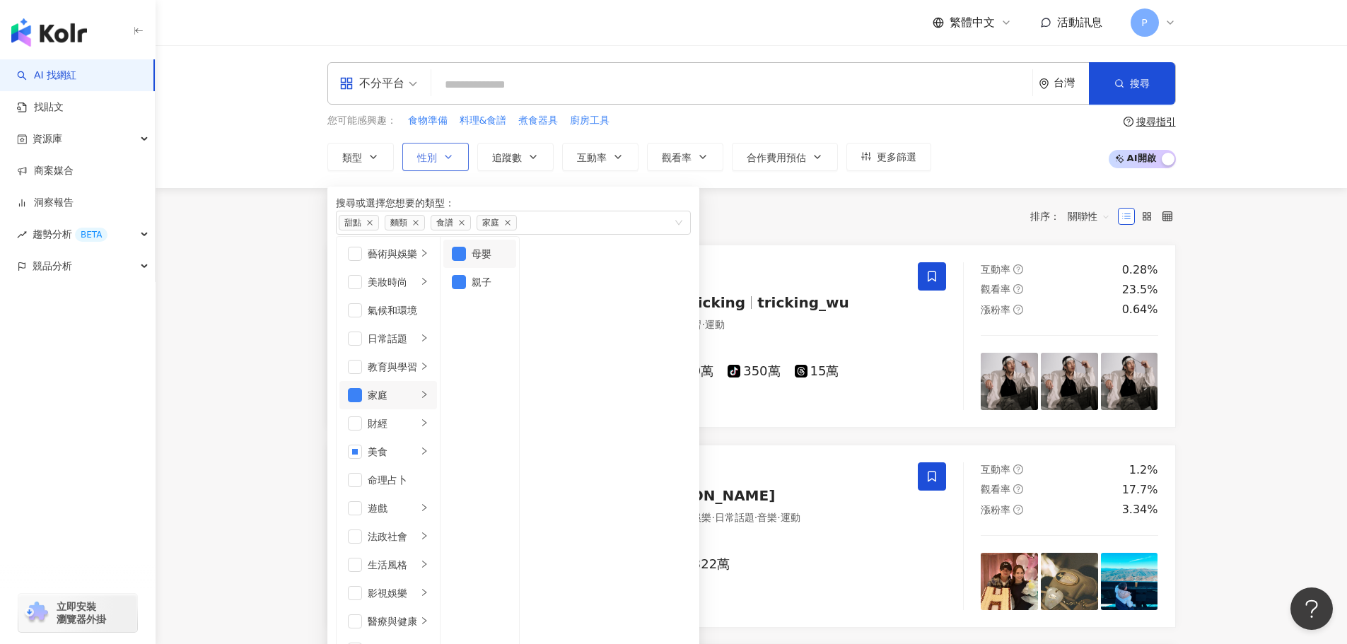
click at [455, 165] on button "性別" at bounding box center [435, 157] width 66 height 28
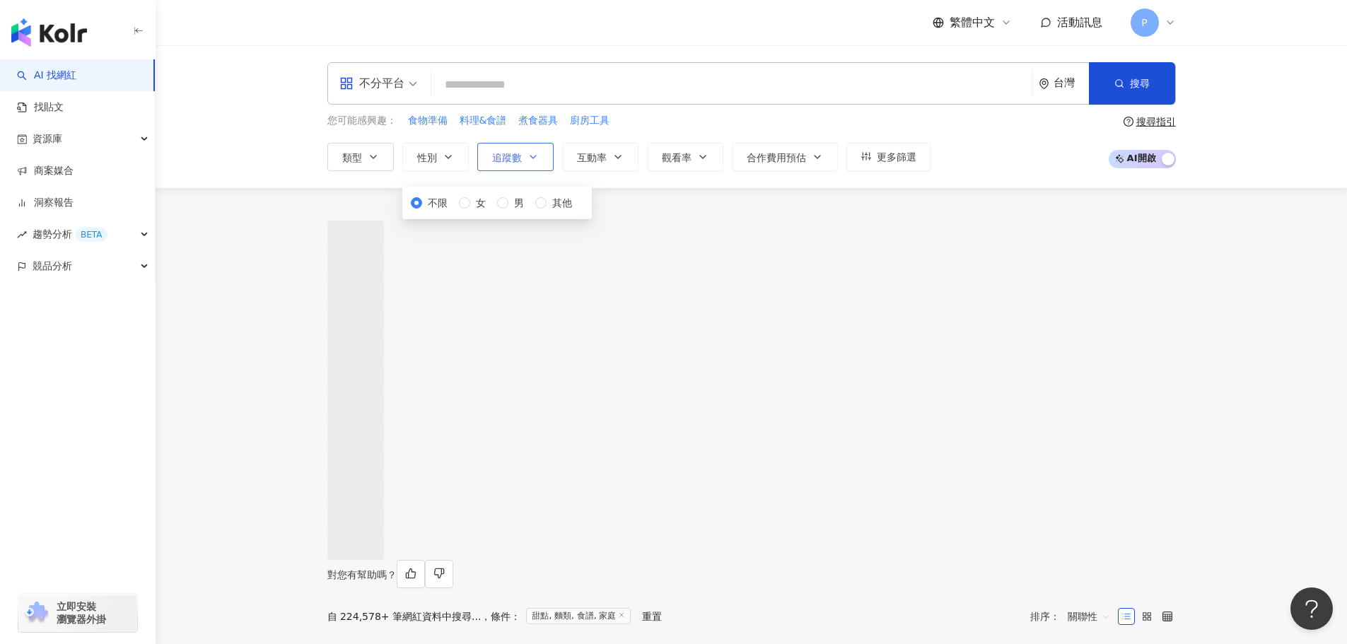
click at [511, 161] on span "追蹤數" at bounding box center [507, 157] width 30 height 11
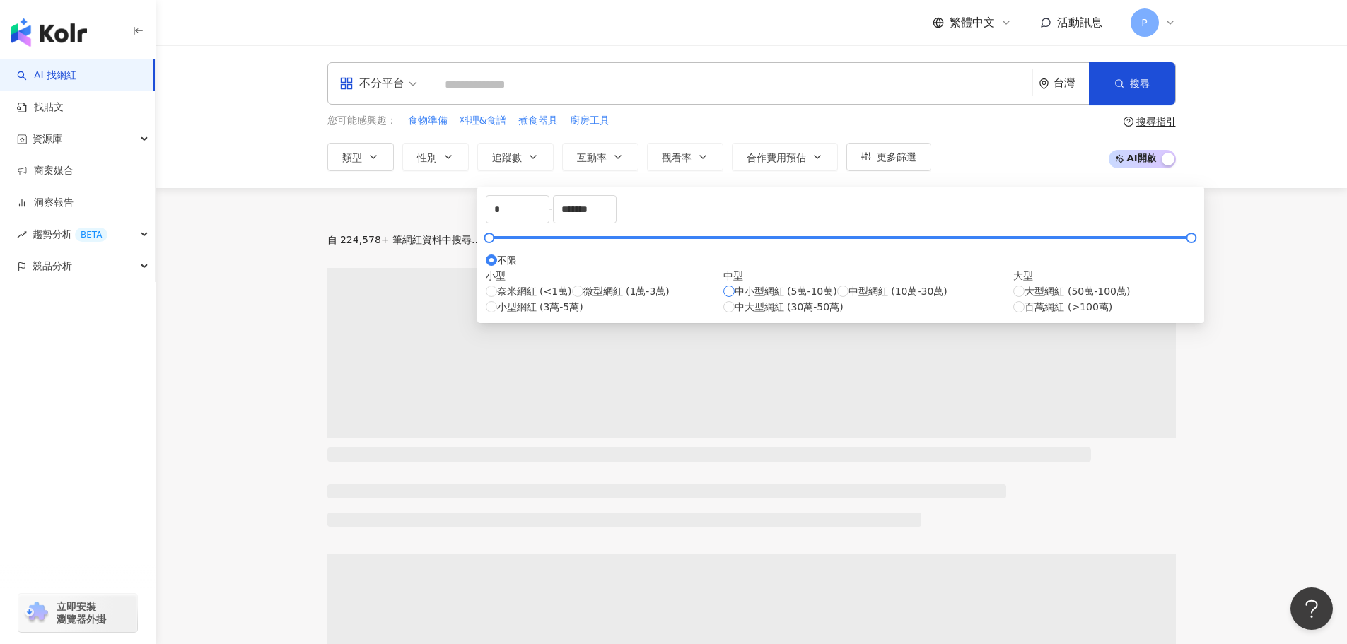
click at [735, 299] on span "中小型網紅 (5萬-10萬)" at bounding box center [786, 292] width 103 height 16
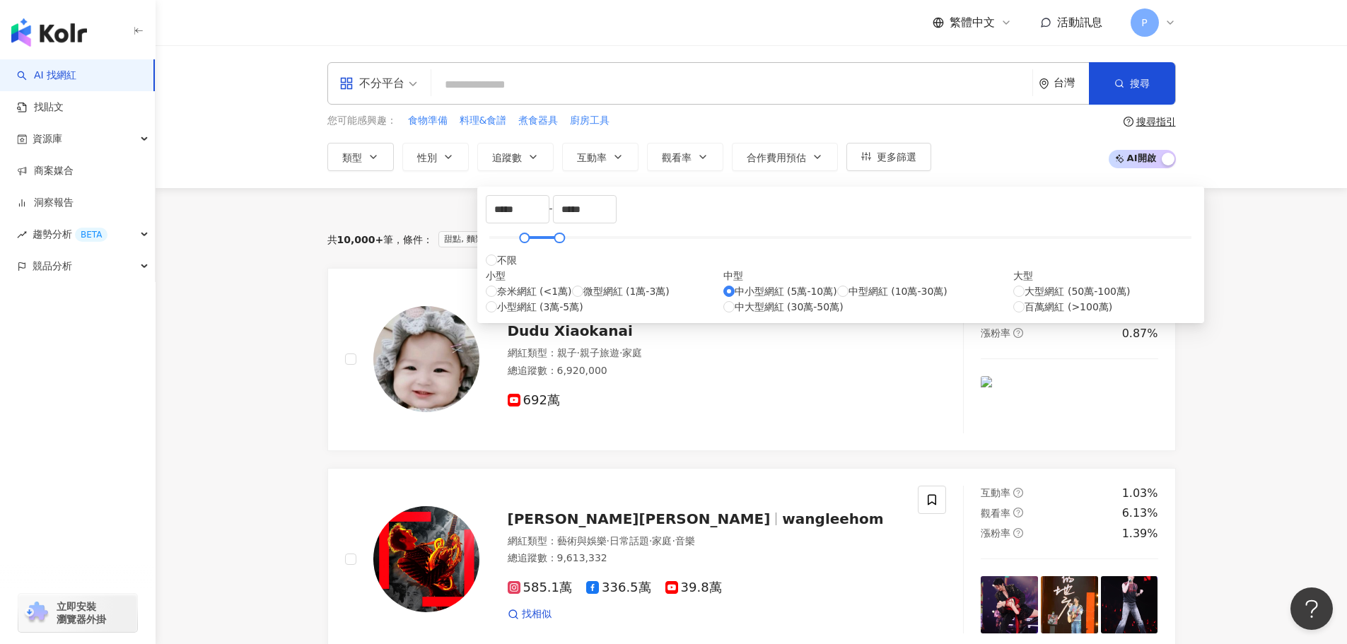
type input "*****"
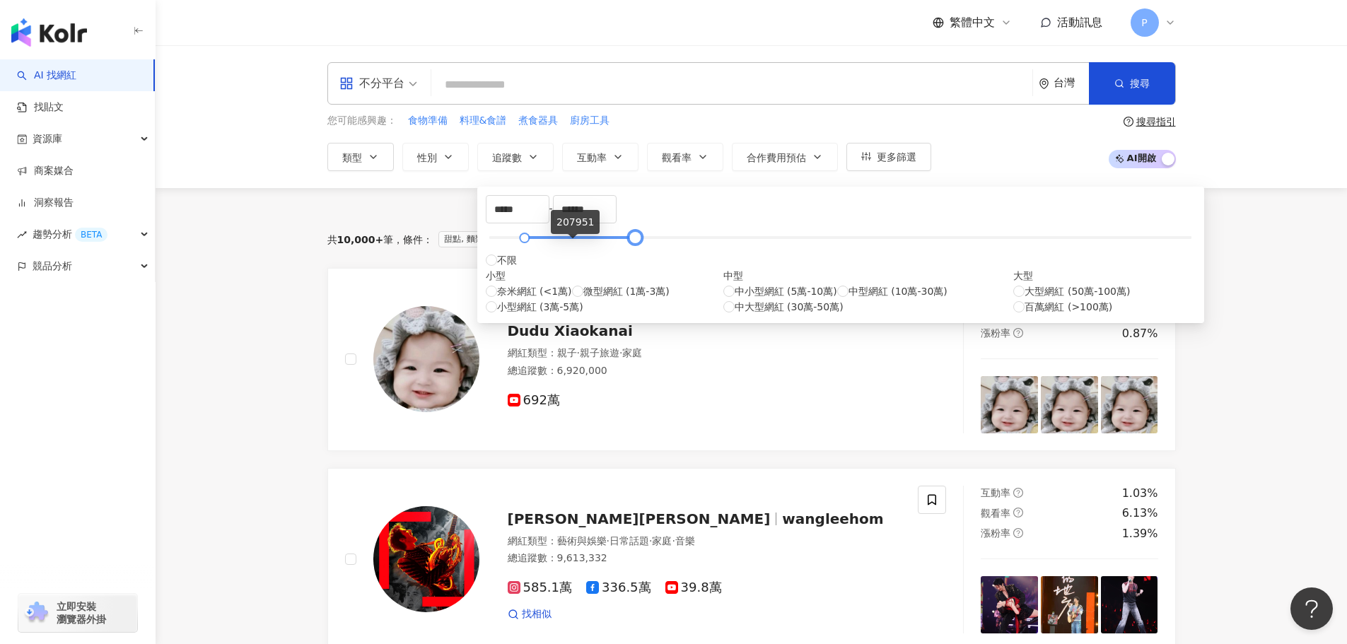
type input "******"
drag, startPoint x: 535, startPoint y: 245, endPoint x: 575, endPoint y: 245, distance: 39.6
click at [632, 242] on div at bounding box center [636, 238] width 8 height 8
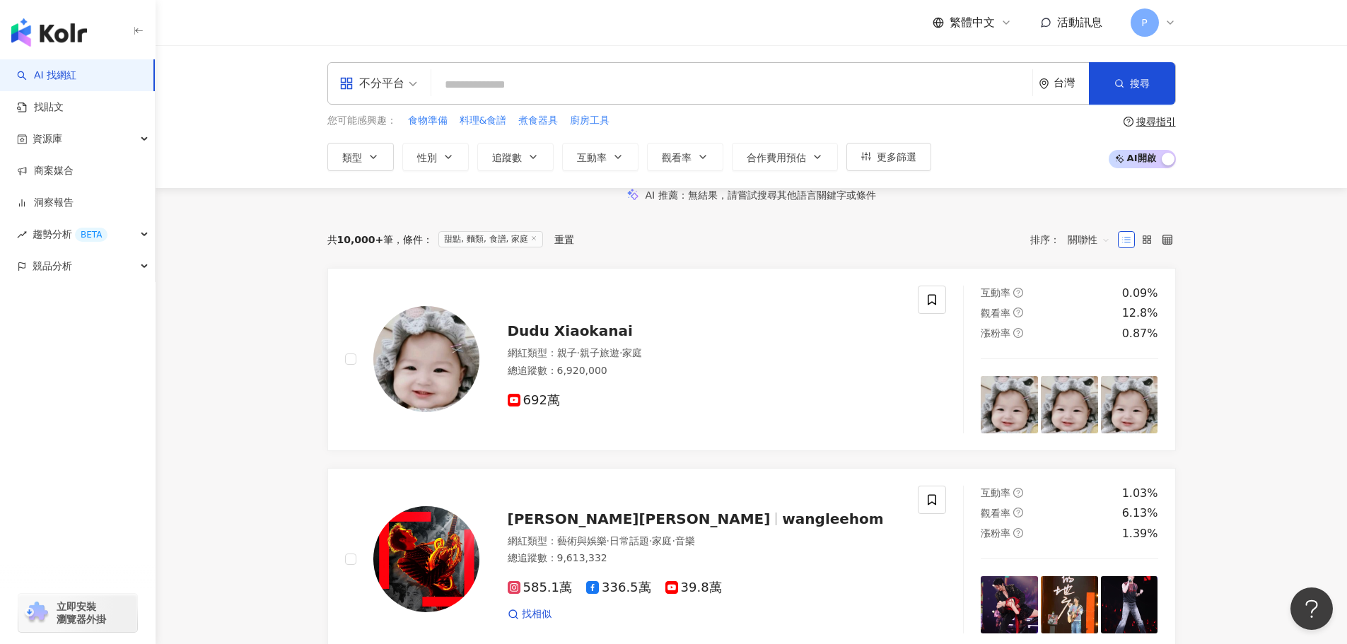
click at [530, 171] on div "不分平台 台灣 搜尋 718358d9-c1f4-4807-a026-99ece58912fb 原味太太 311,043 追蹤者 搜尋名稱、敘述、貼文含有關鍵…" at bounding box center [752, 116] width 1192 height 143
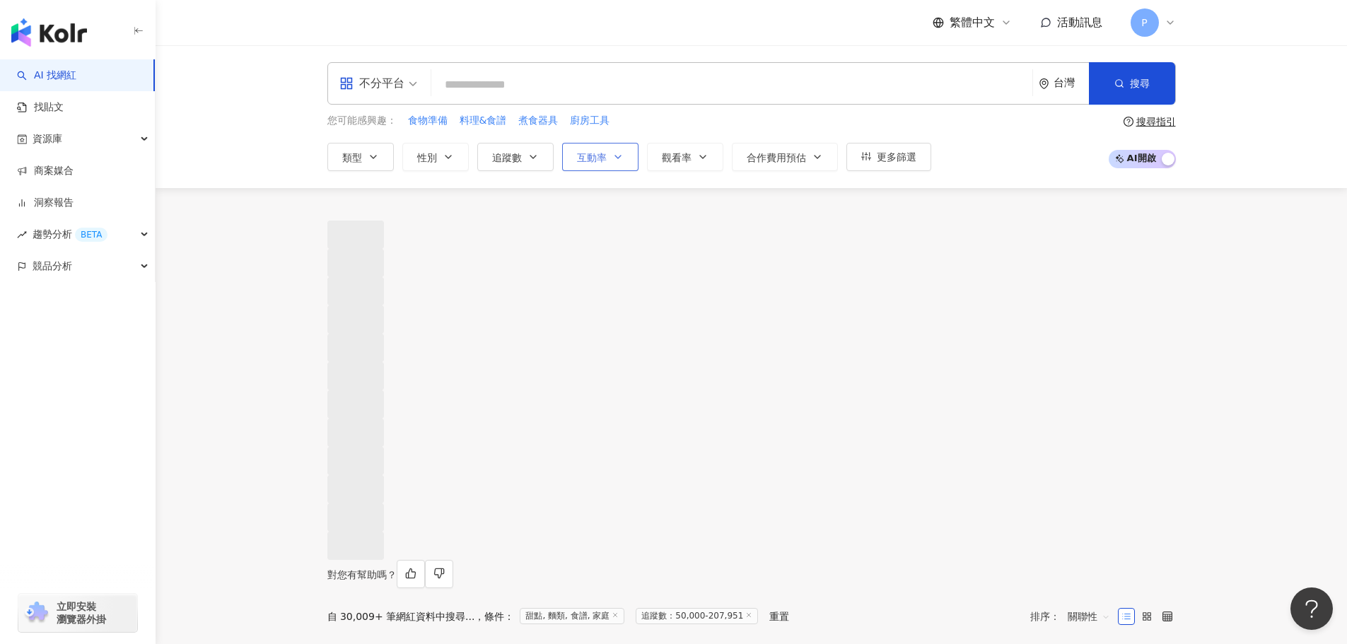
click at [616, 160] on icon "button" at bounding box center [617, 156] width 11 height 11
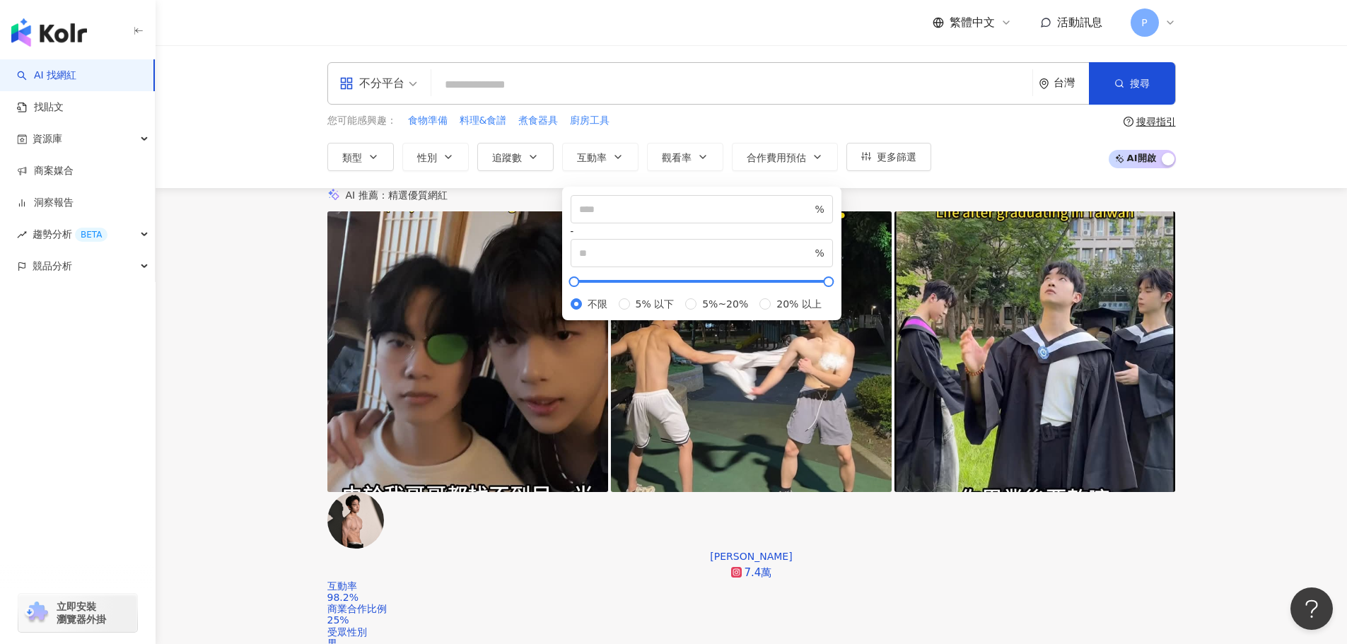
type input "*"
drag, startPoint x: 582, startPoint y: 248, endPoint x: 570, endPoint y: 250, distance: 12.2
click at [571, 250] on div "* % - * % 不限 5% 以下 5%~20% 20% 以上" at bounding box center [702, 253] width 262 height 117
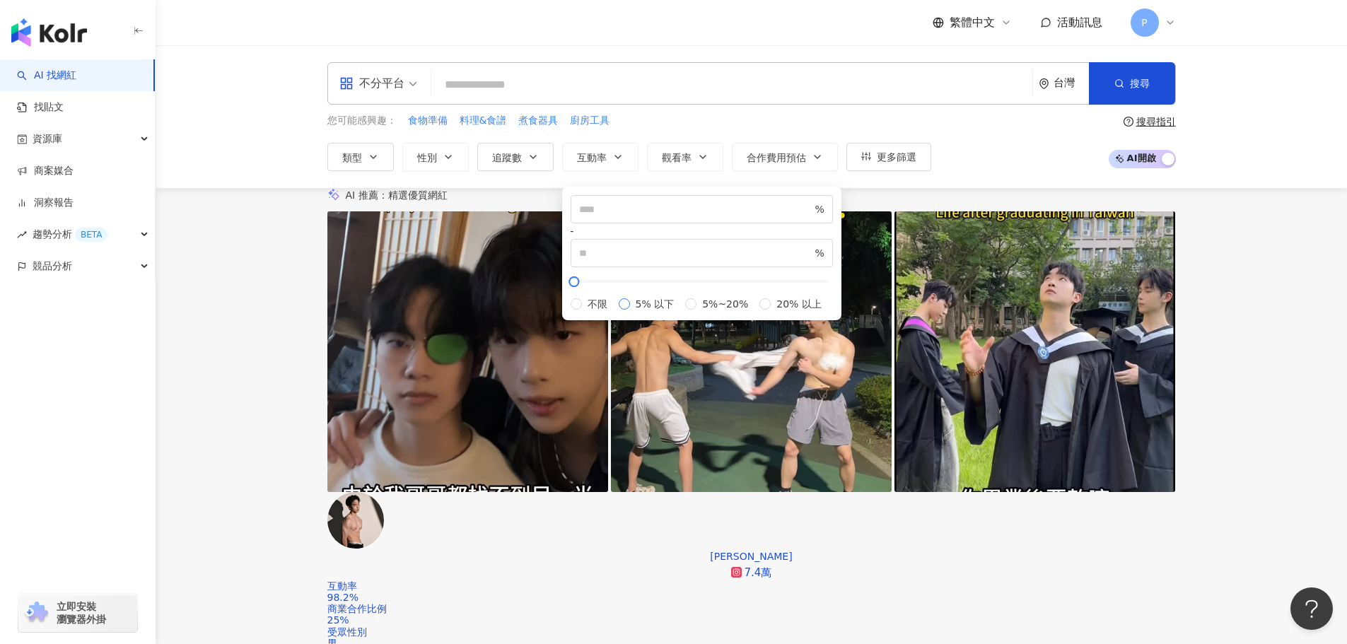
type input "*"
click at [610, 214] on input "number" at bounding box center [695, 210] width 233 height 16
type input "*"
click at [782, 239] on span "* %" at bounding box center [702, 253] width 262 height 28
click at [781, 245] on input "*" at bounding box center [695, 253] width 233 height 16
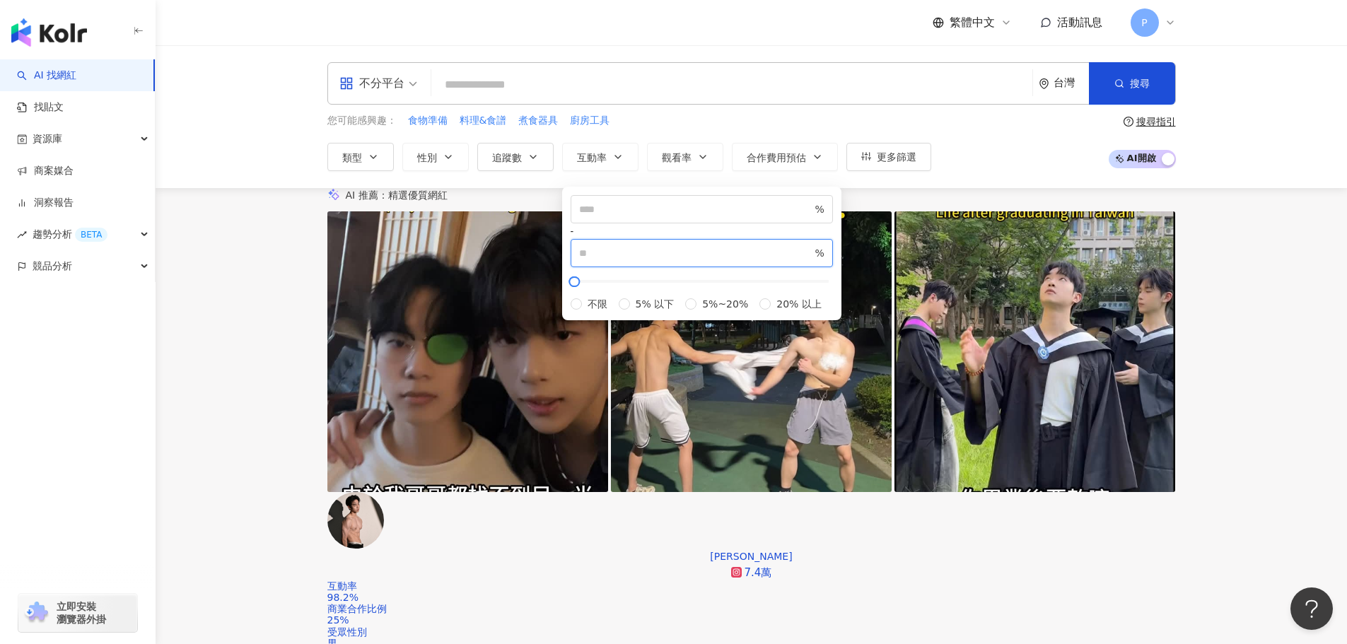
type input "*"
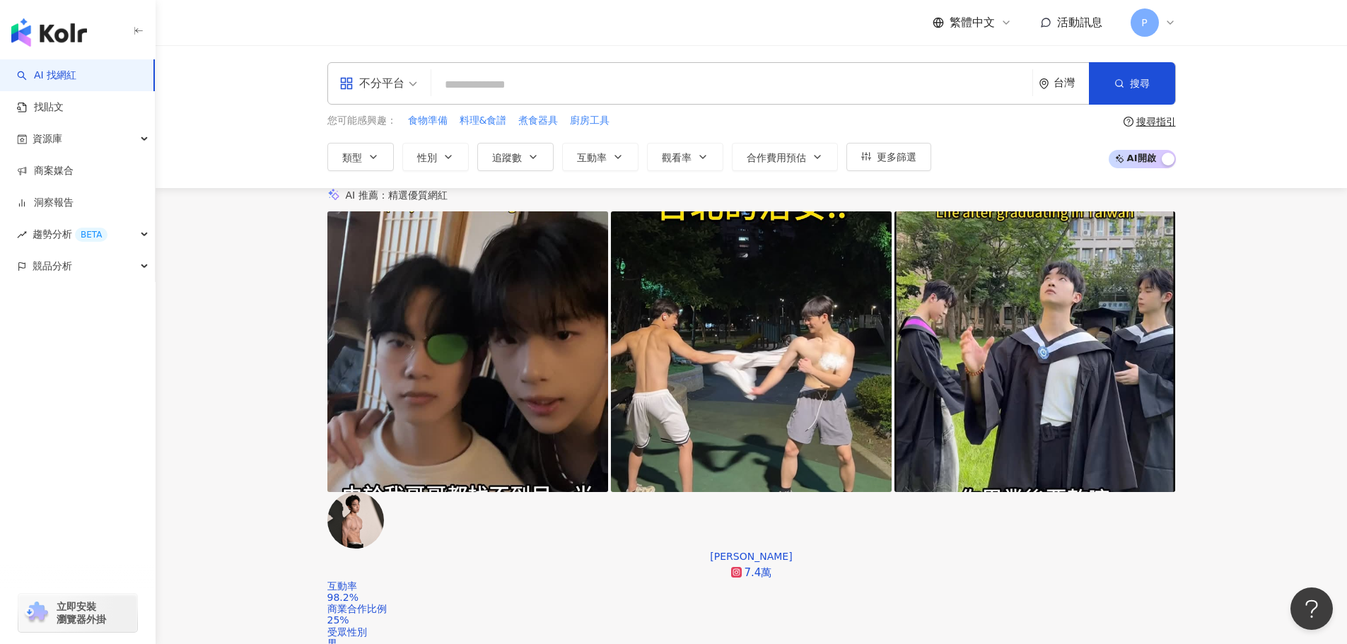
click at [945, 180] on div "不分平台 台灣 搜尋 718358d9-c1f4-4807-a026-99ece58912fb 原味太太 311,043 追蹤者 搜尋名稱、敘述、貼文含有關鍵…" at bounding box center [752, 116] width 1192 height 143
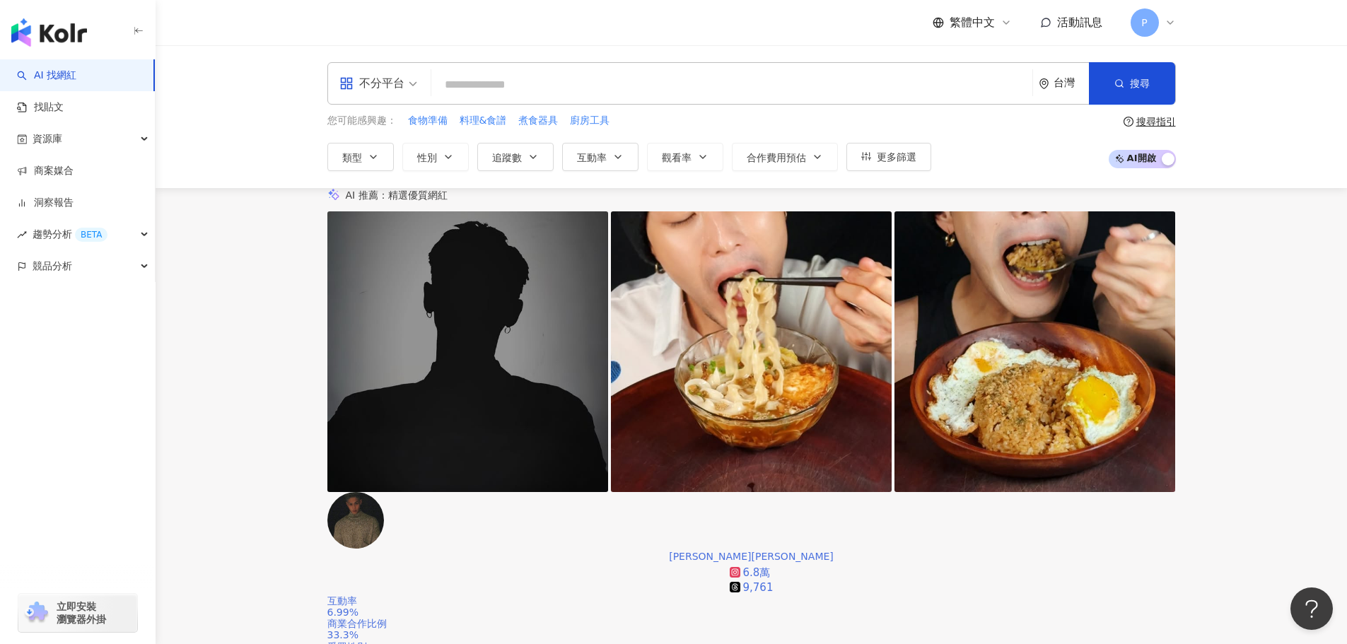
click at [468, 551] on div "戴致杰 PETER DAI 6.8萬 9,761" at bounding box center [751, 573] width 849 height 45
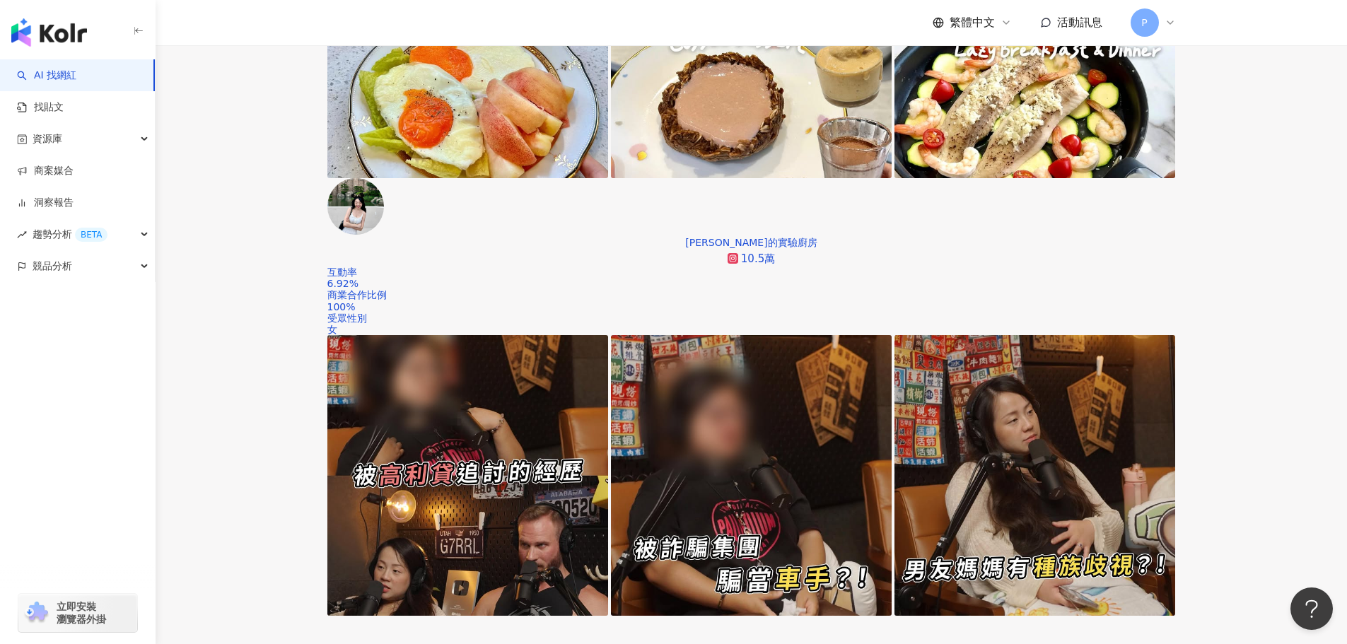
scroll to position [778, 0]
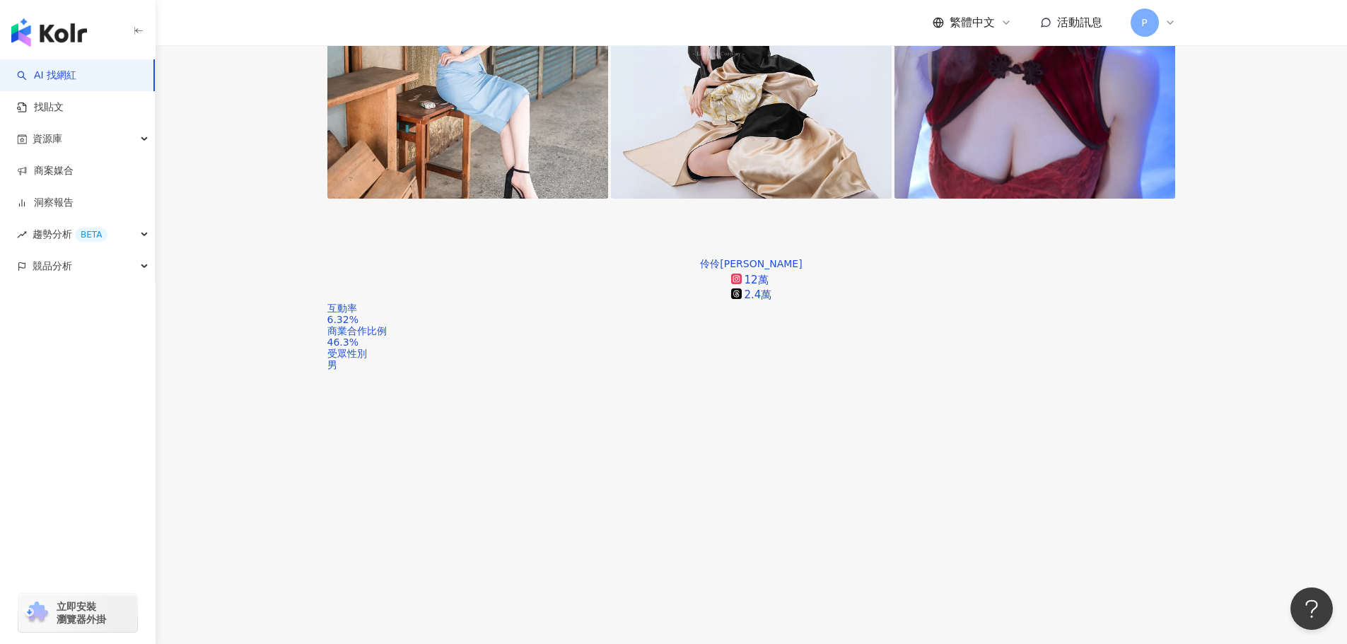
scroll to position [2687, 0]
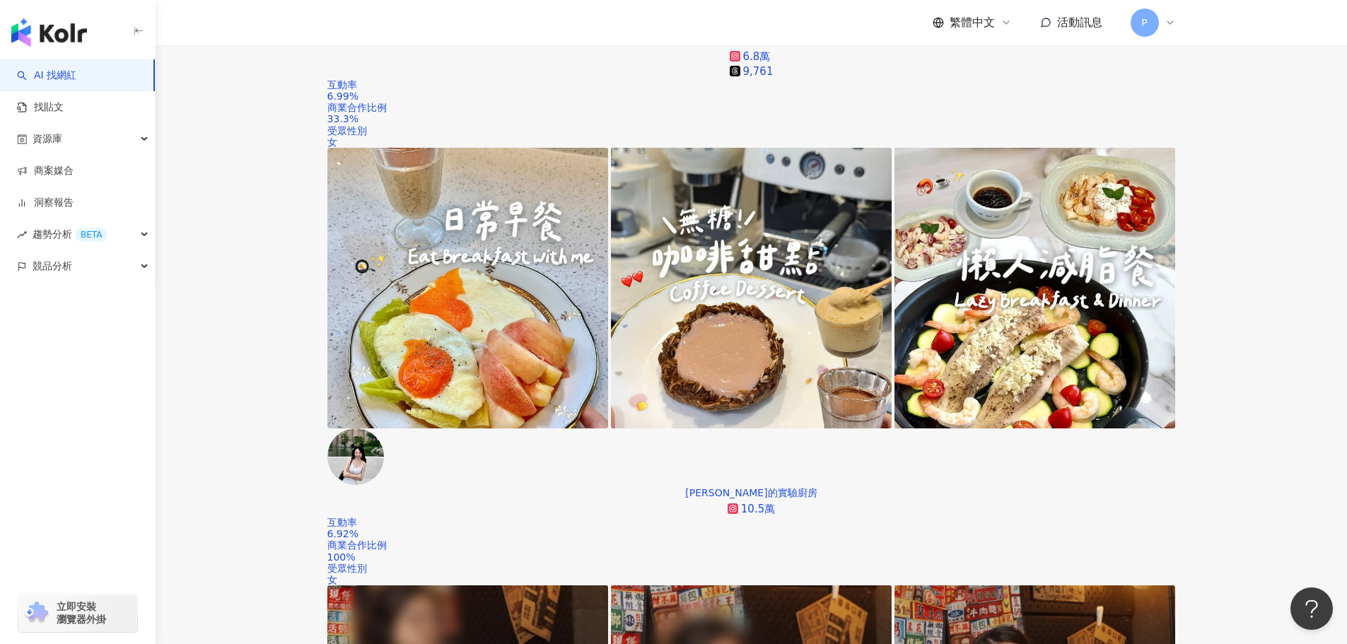
scroll to position [0, 0]
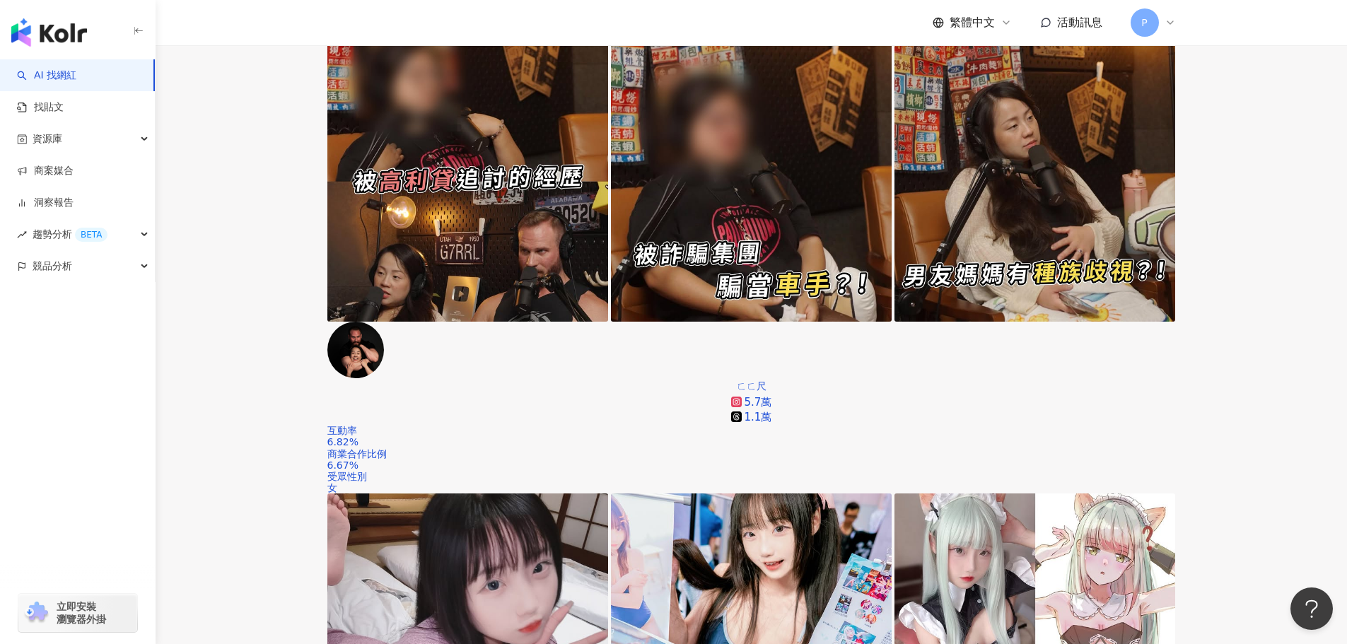
scroll to position [1132, 0]
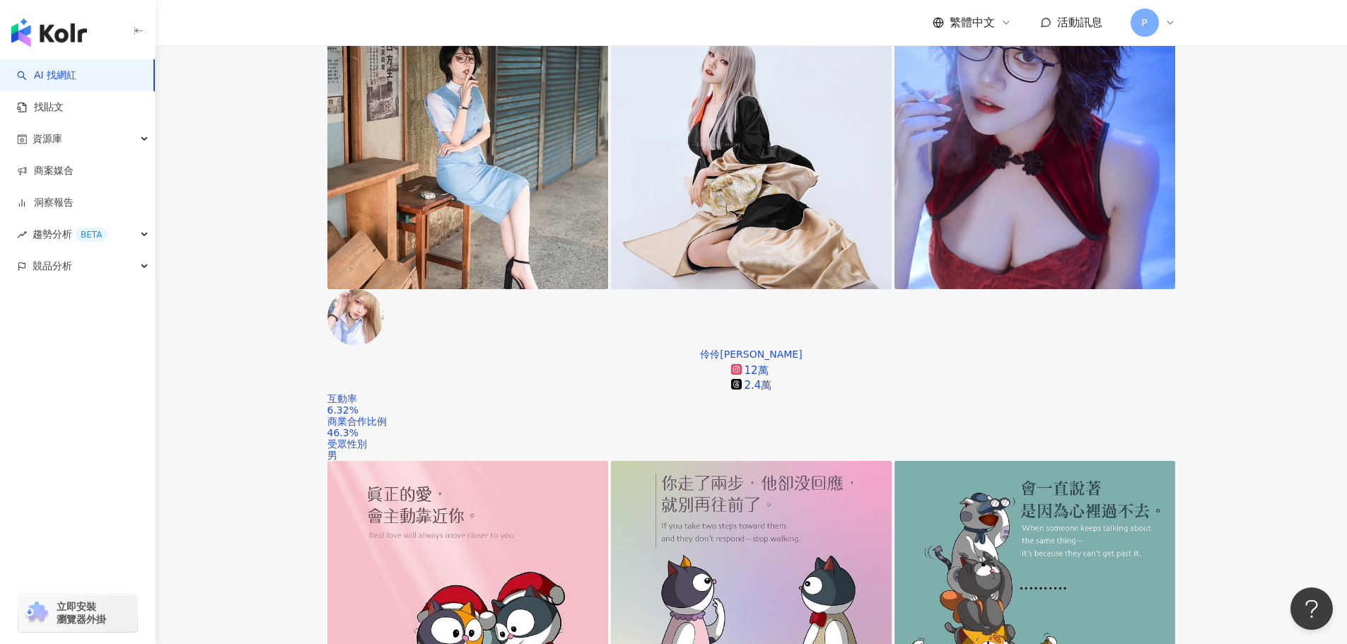
scroll to position [2546, 0]
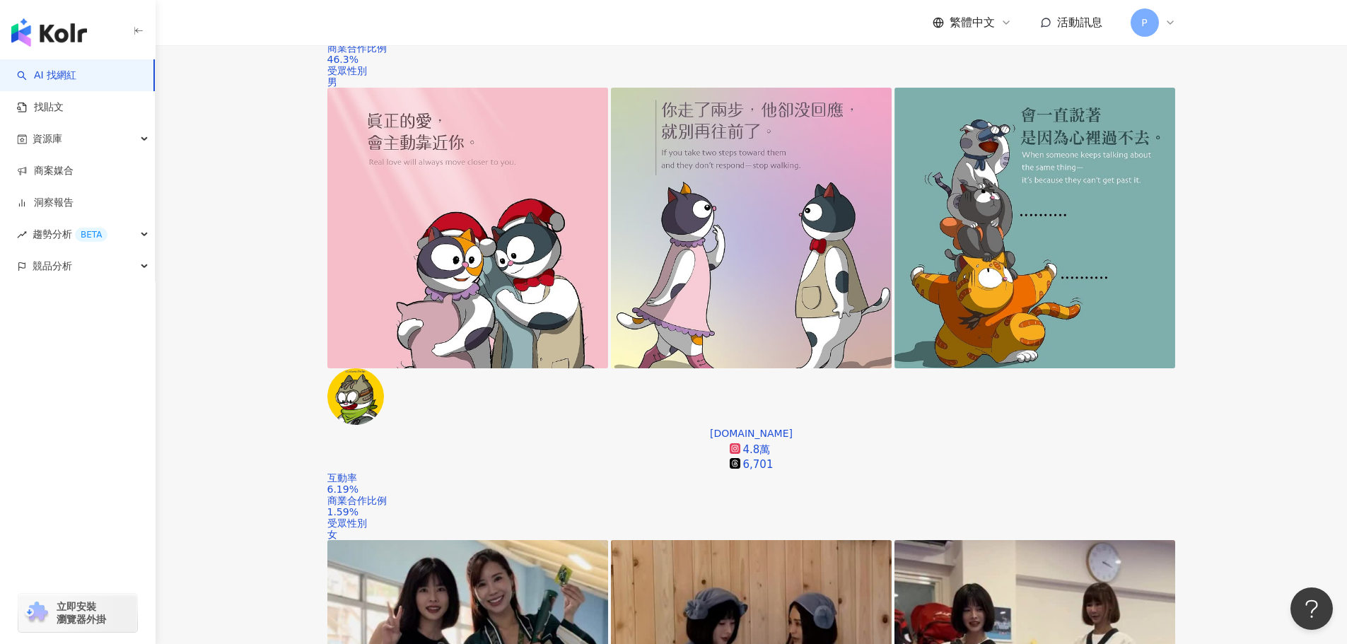
scroll to position [2815, 0]
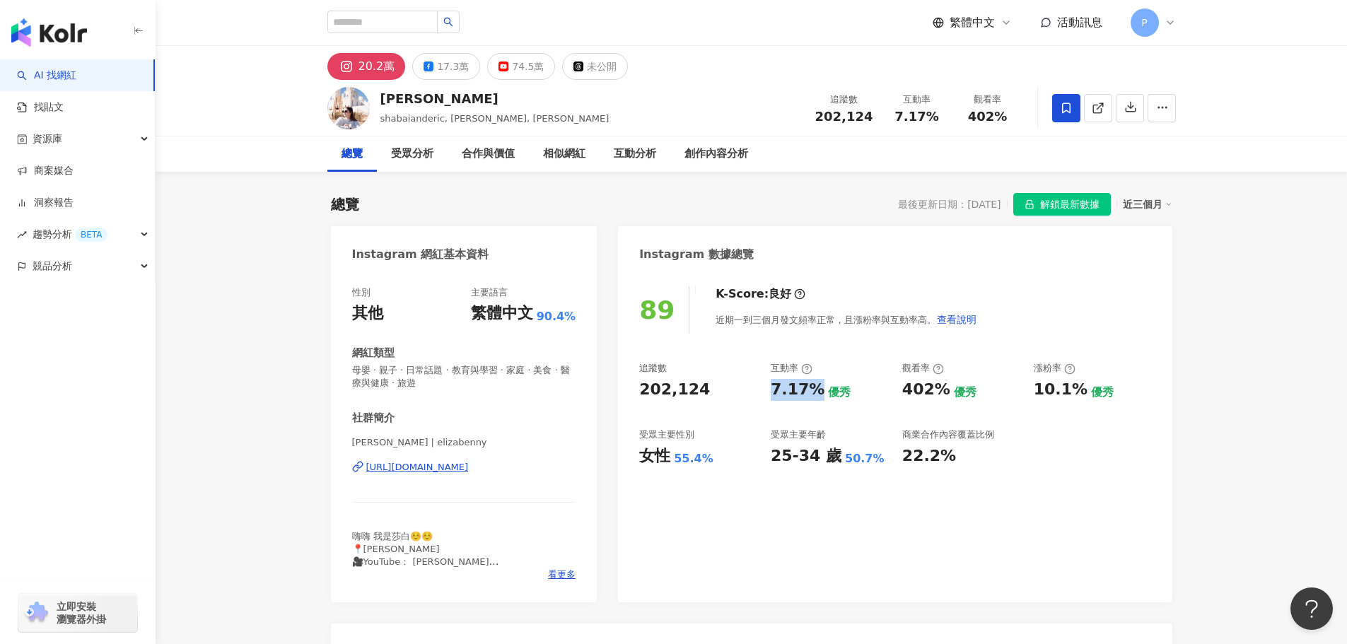
drag, startPoint x: 767, startPoint y: 392, endPoint x: 815, endPoint y: 401, distance: 49.0
click at [815, 401] on div "追蹤數 202,124 互動率 7.17% 優秀 觀看率 402% 優秀 漲粉率 10.1% 優秀 受眾主要性別 女性 55.4% 受眾主要年齡 25-34 …" at bounding box center [894, 414] width 511 height 105
copy div "7.17%"
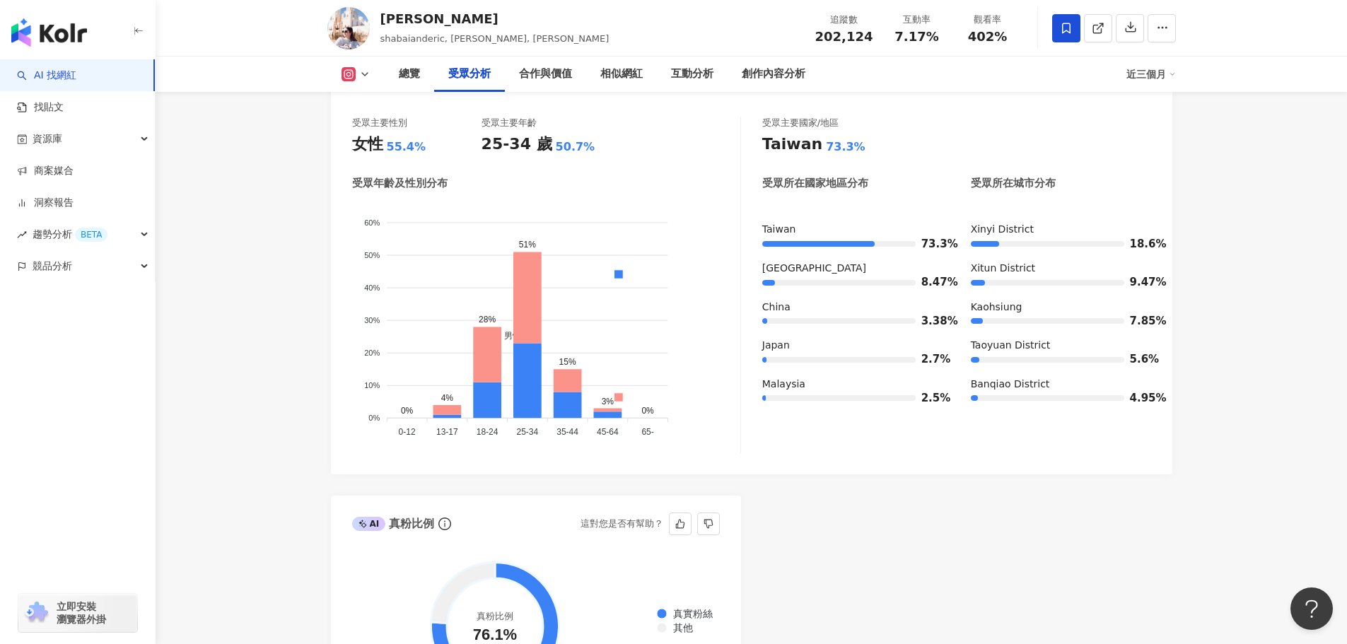
scroll to position [1273, 0]
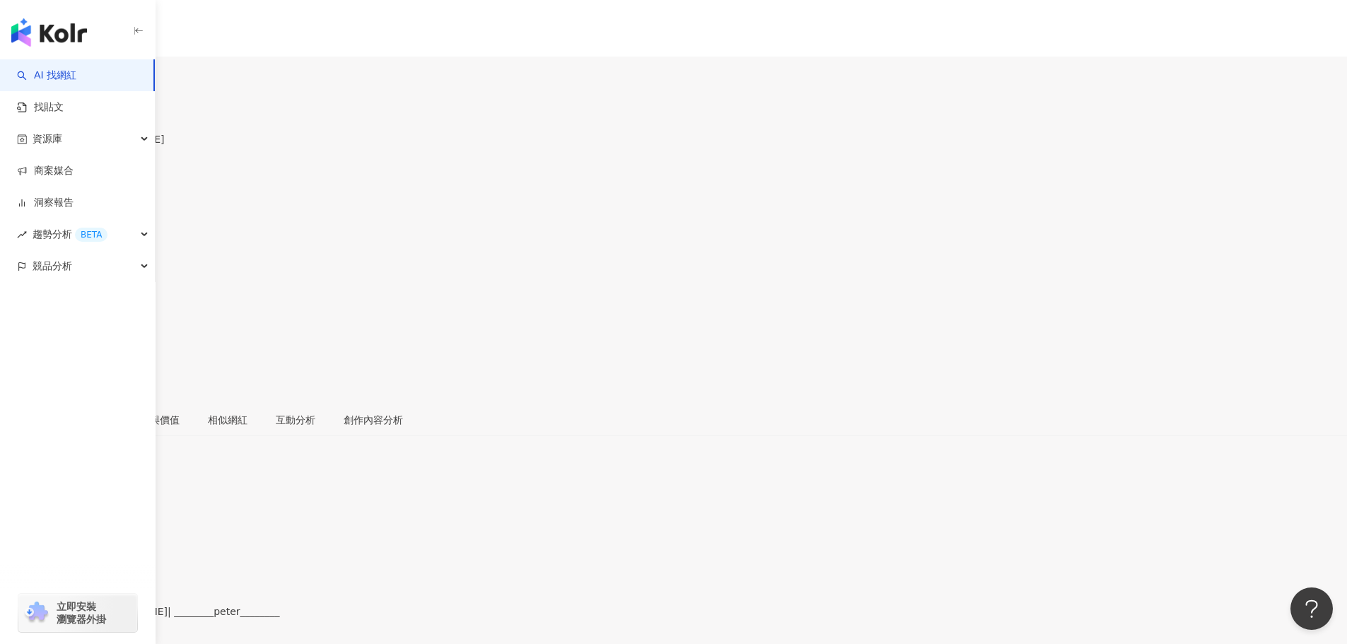
click at [124, 618] on div "https://www.instagram.com/________peter________/" at bounding box center [69, 623] width 110 height 11
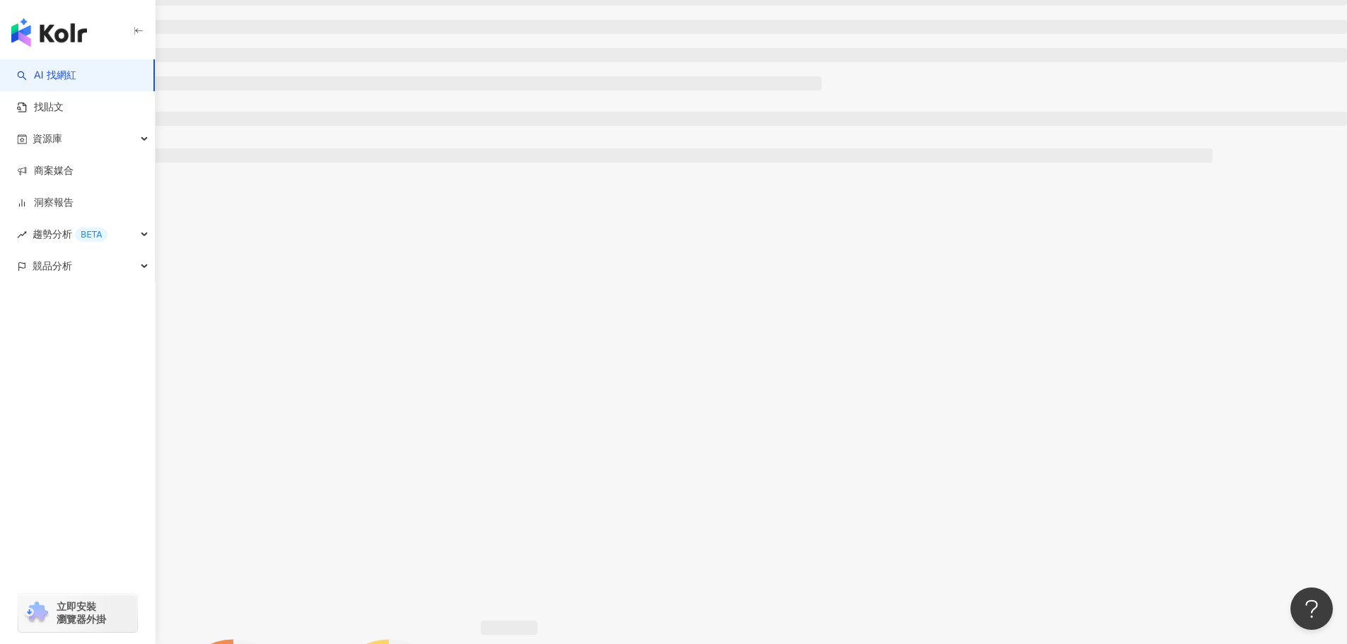
scroll to position [772, 0]
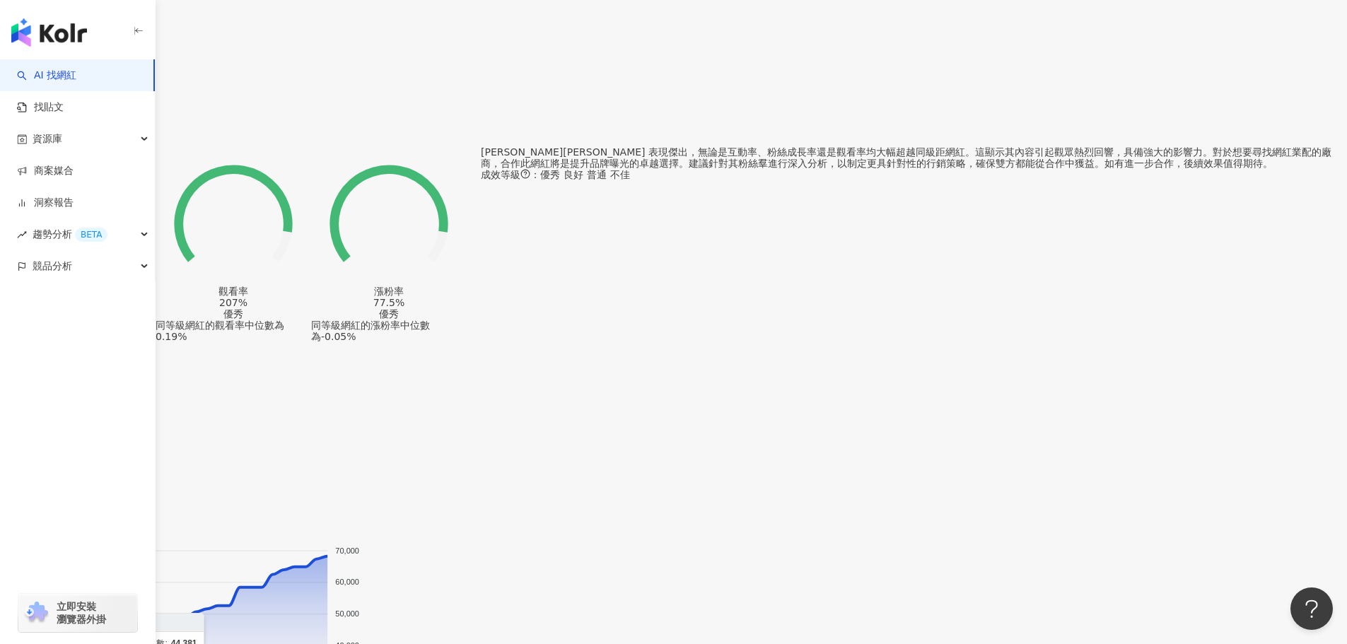
scroll to position [1132, 0]
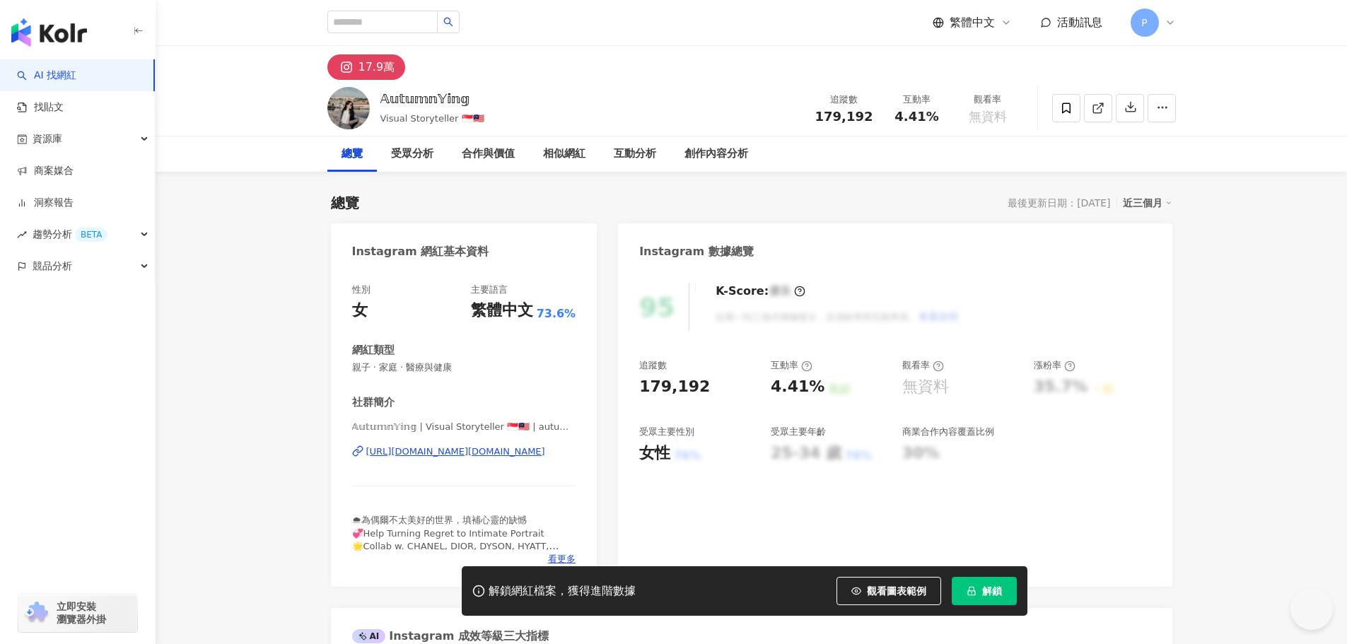
click at [511, 453] on div "[URL][DOMAIN_NAME][DOMAIN_NAME]" at bounding box center [455, 452] width 179 height 13
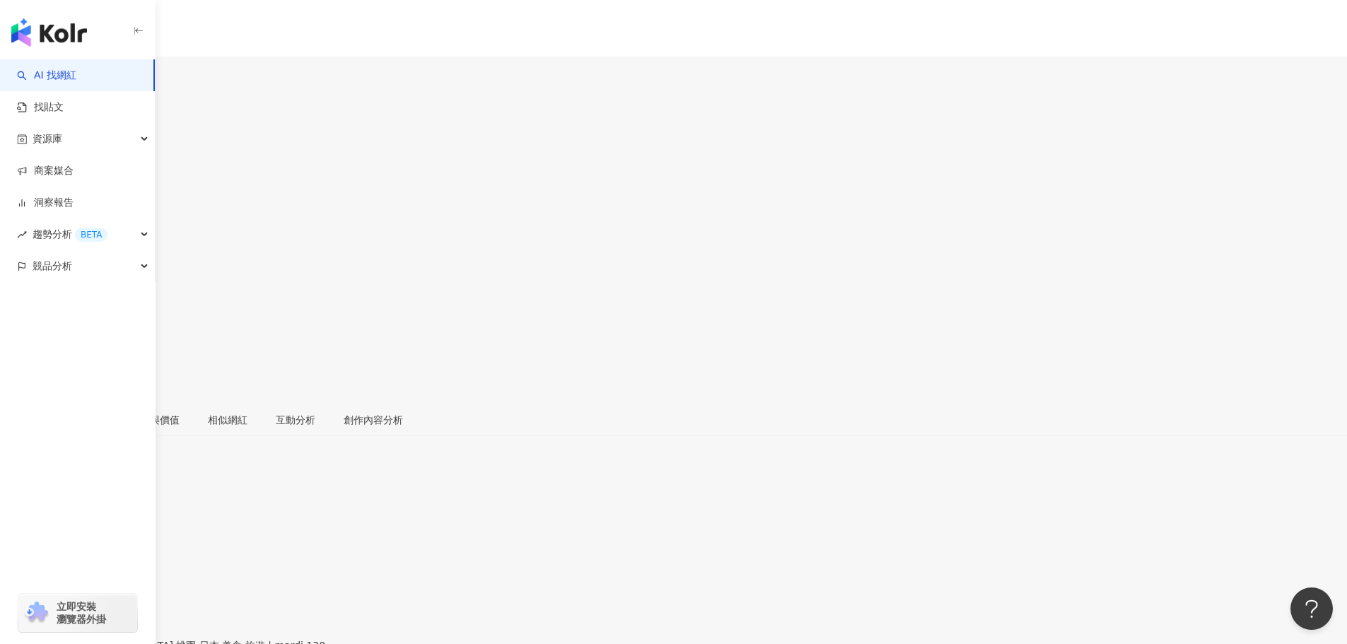
click at [124, 618] on div "https://www.instagram.com/fuchikolovefood/" at bounding box center [69, 623] width 110 height 11
click at [124, 607] on div "[URL][DOMAIN_NAME]" at bounding box center [69, 612] width 110 height 11
drag, startPoint x: 774, startPoint y: 390, endPoint x: 774, endPoint y: 397, distance: 7.8
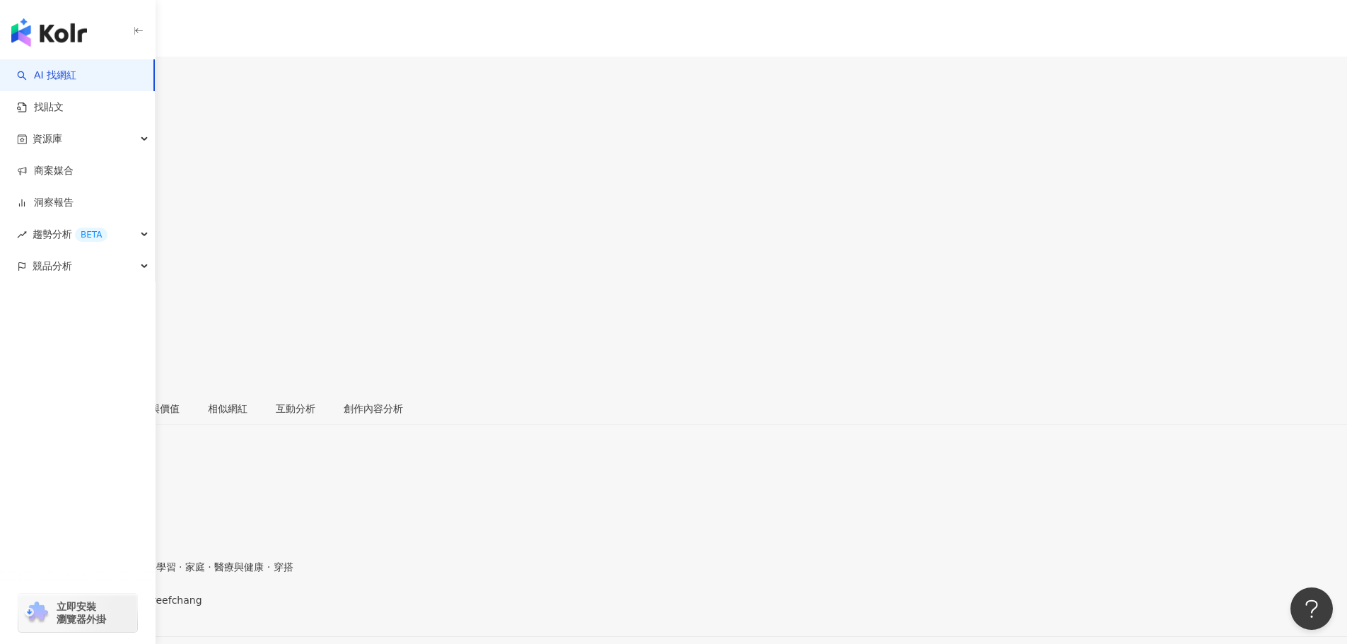
copy div "3.8%"
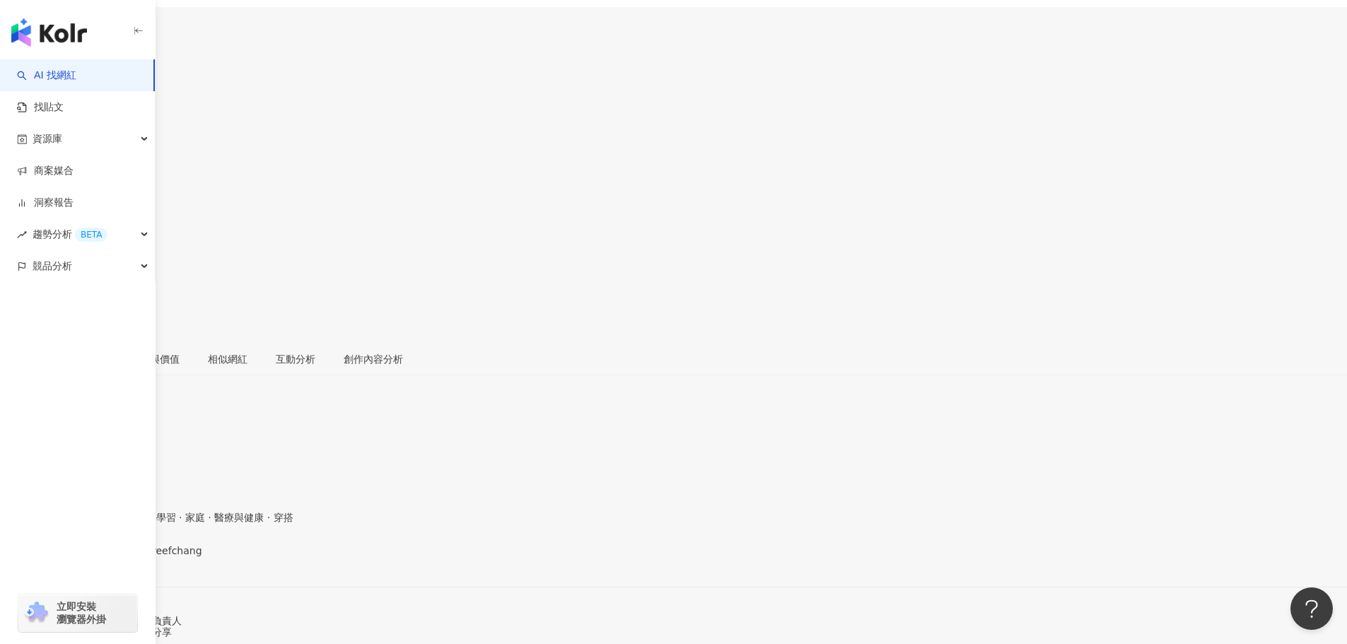
scroll to position [71, 0]
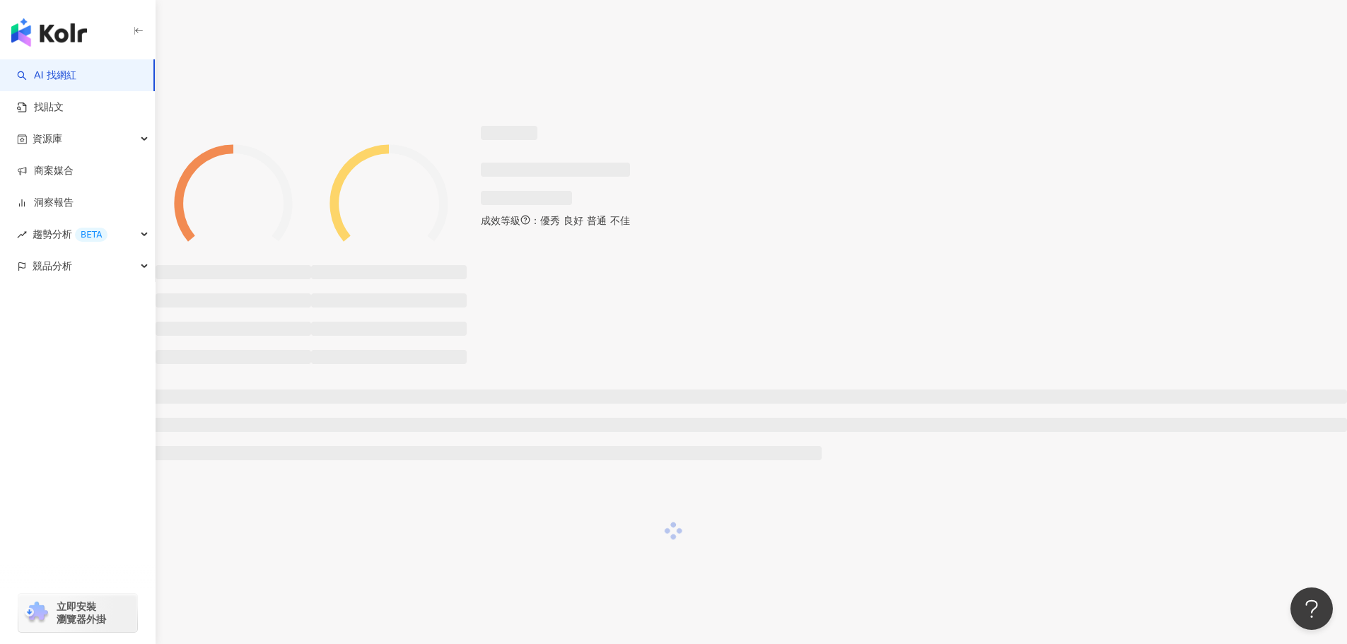
scroll to position [1218, 0]
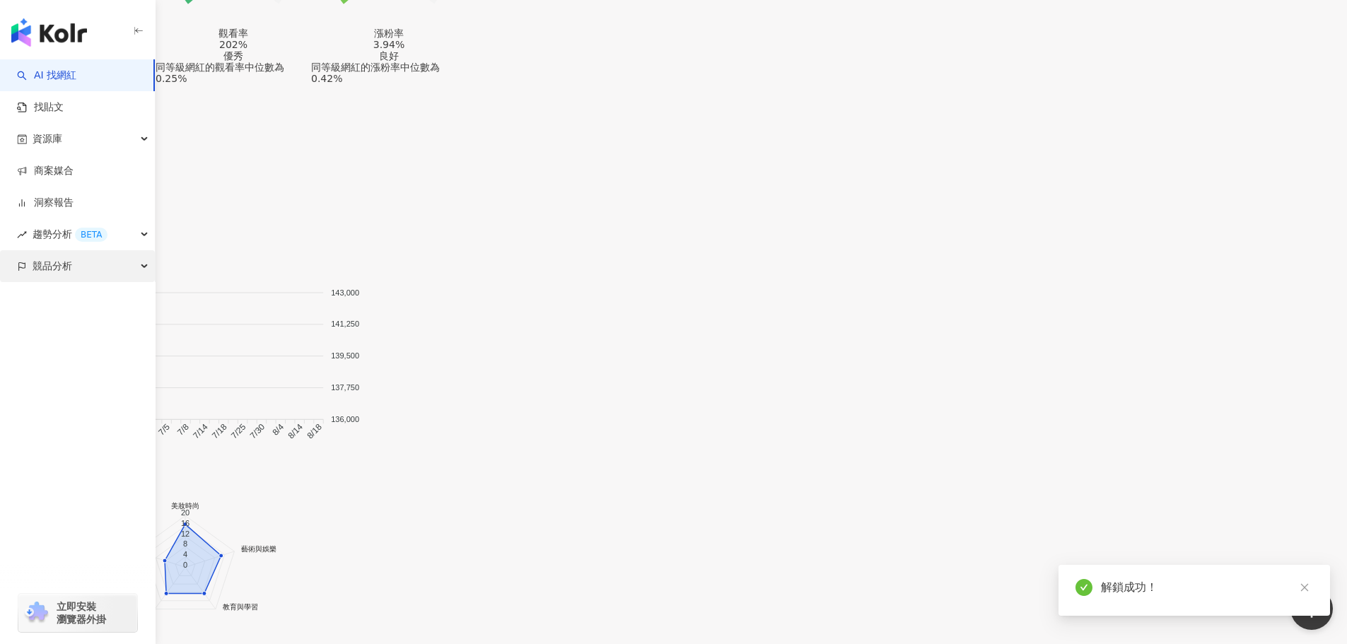
scroll to position [1234, 0]
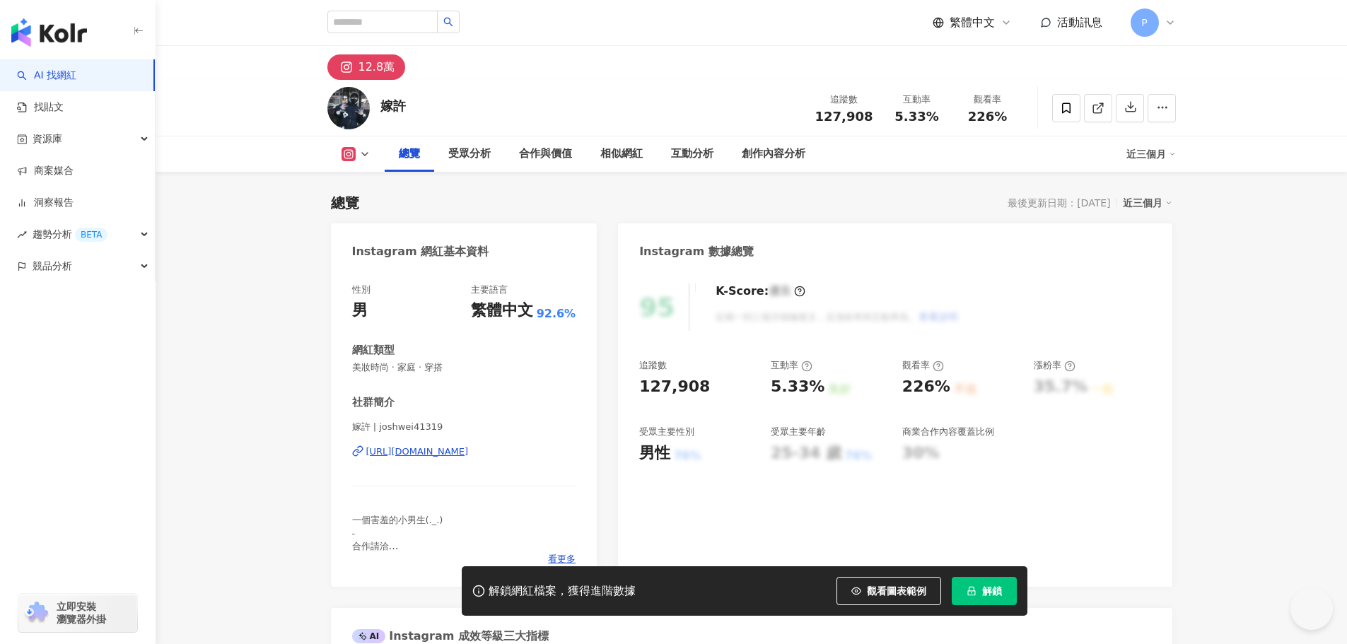
click at [441, 385] on div "性別 男 主要語言 繁體中文 92.6% 網紅類型 美妝時尚 · 家庭 · 穿搭 社群簡介 嫁許 | joshwei41319 [URL][DOMAIN_NA…" at bounding box center [464, 425] width 224 height 282
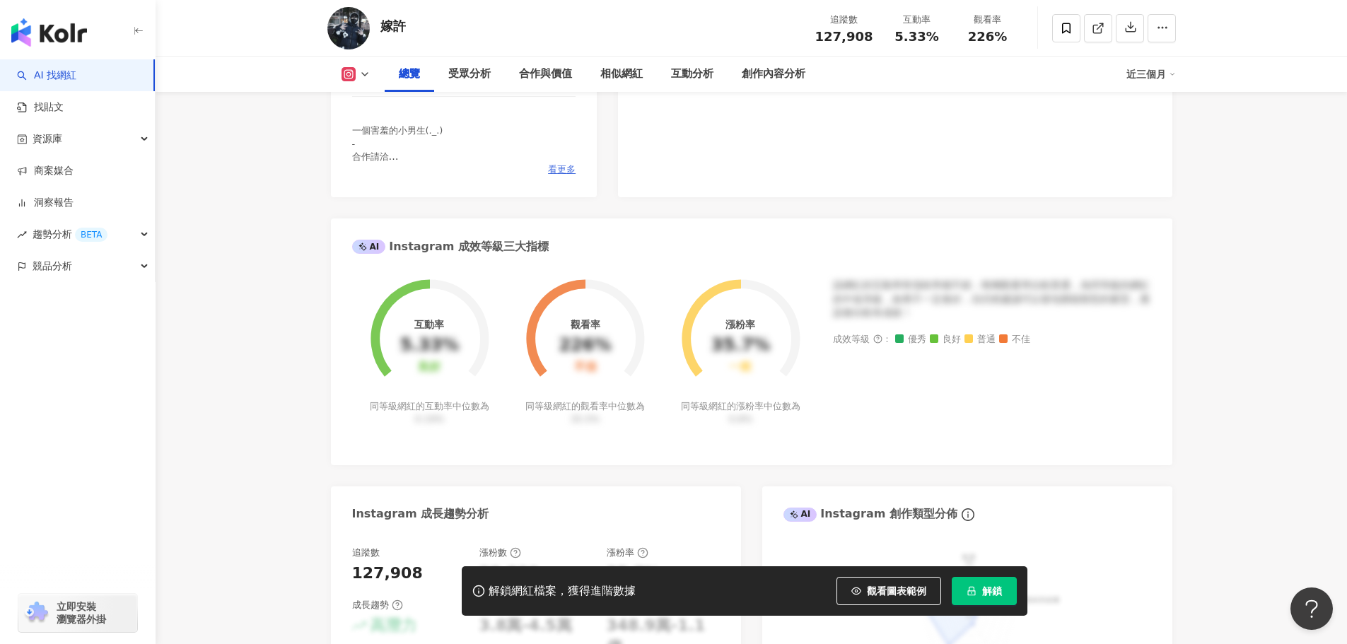
scroll to position [212, 0]
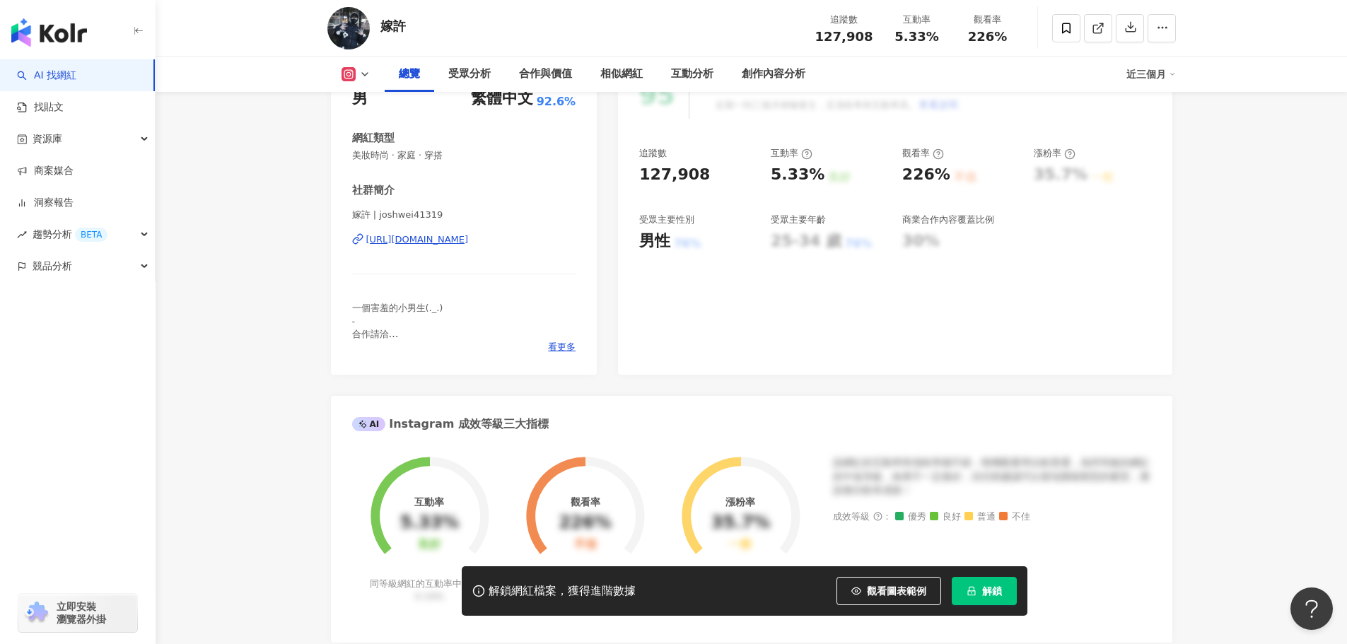
click at [469, 233] on div "https://www.instagram.com/joshwei41319/" at bounding box center [417, 239] width 103 height 13
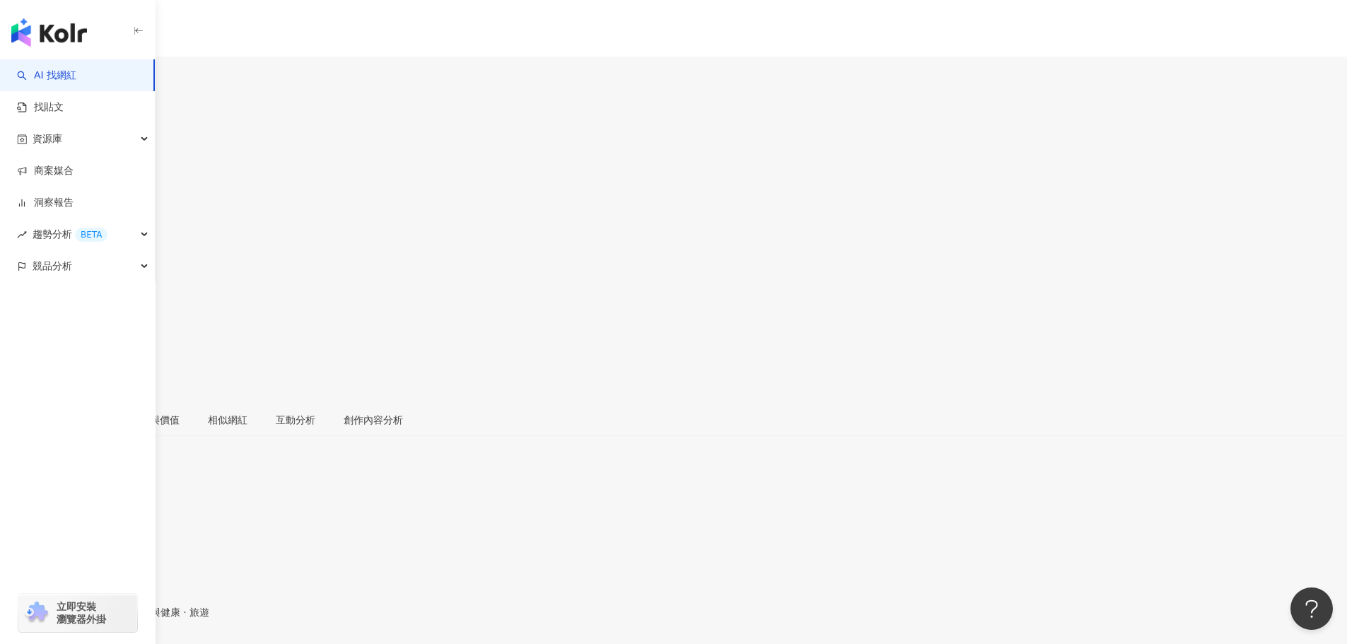
drag, startPoint x: 489, startPoint y: 98, endPoint x: 373, endPoint y: 100, distance: 116.0
click at [373, 100] on div "livia09070907 娃兒, livia 追蹤數 74,442 互動率 31.2% 觀看率 1,179%" at bounding box center [673, 247] width 1347 height 312
